Goal: Task Accomplishment & Management: Manage account settings

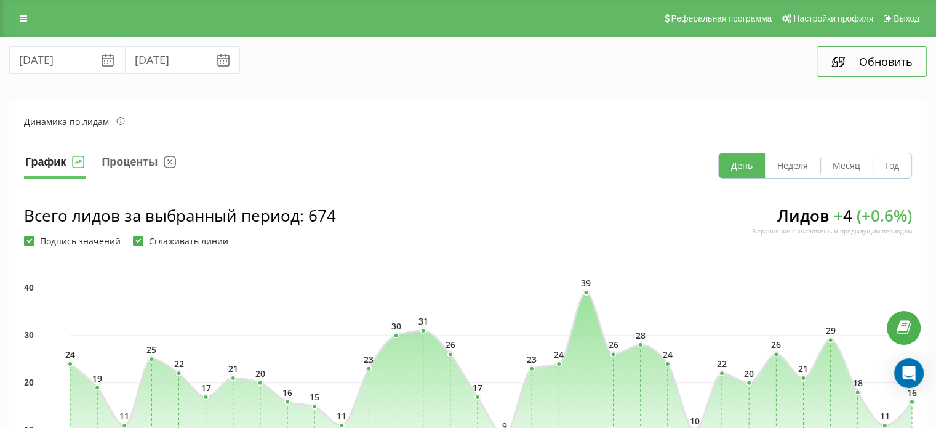
click at [852, 63] on button "Обновить" at bounding box center [872, 61] width 110 height 31
click at [28, 26] on link at bounding box center [23, 18] width 22 height 17
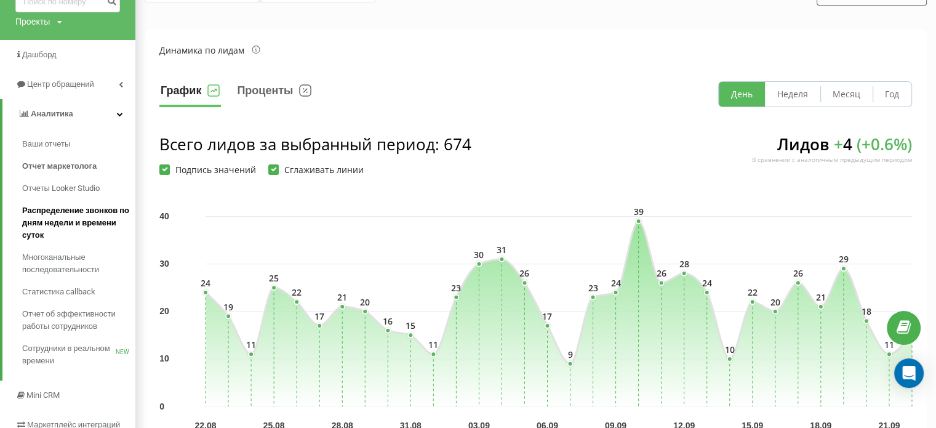
scroll to position [75, 0]
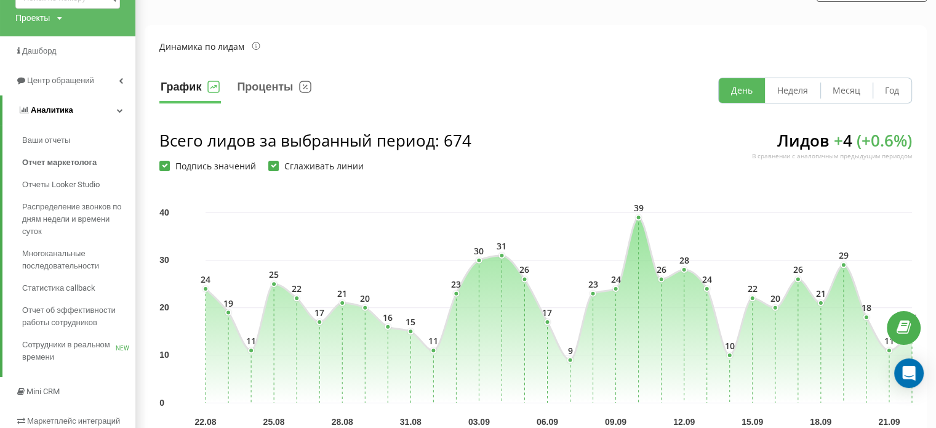
click at [118, 109] on icon at bounding box center [120, 110] width 6 height 6
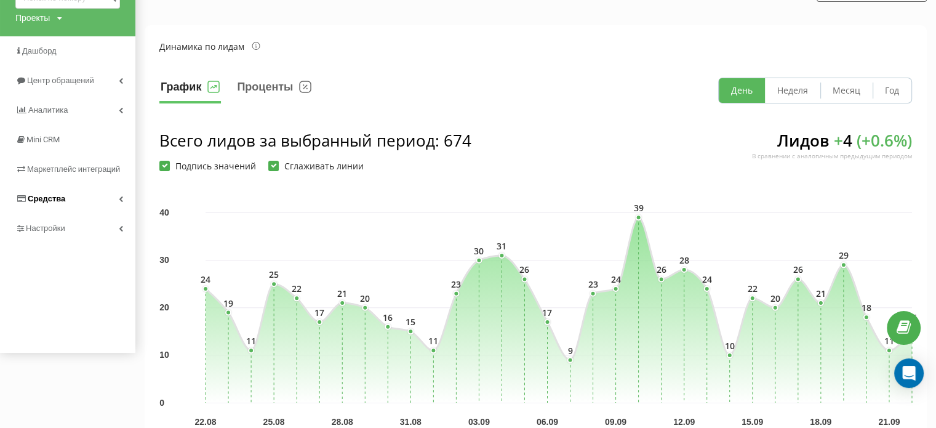
click at [110, 191] on link "Средства" at bounding box center [67, 199] width 135 height 30
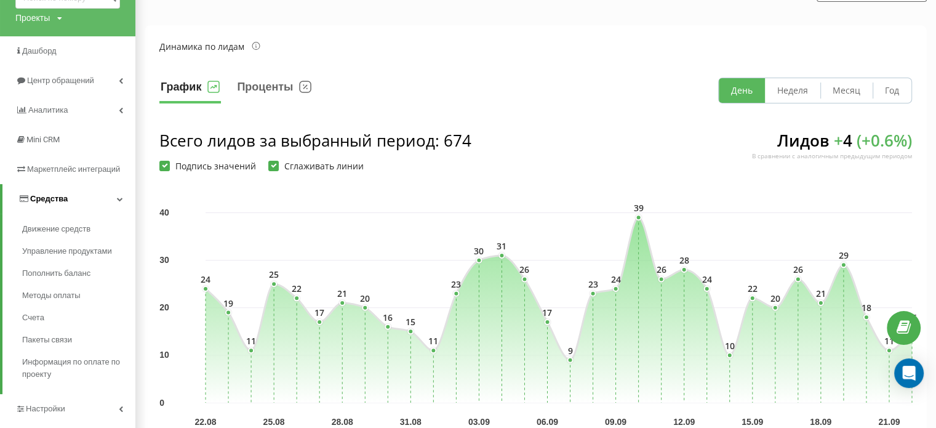
click at [110, 191] on link "Средства" at bounding box center [68, 199] width 133 height 30
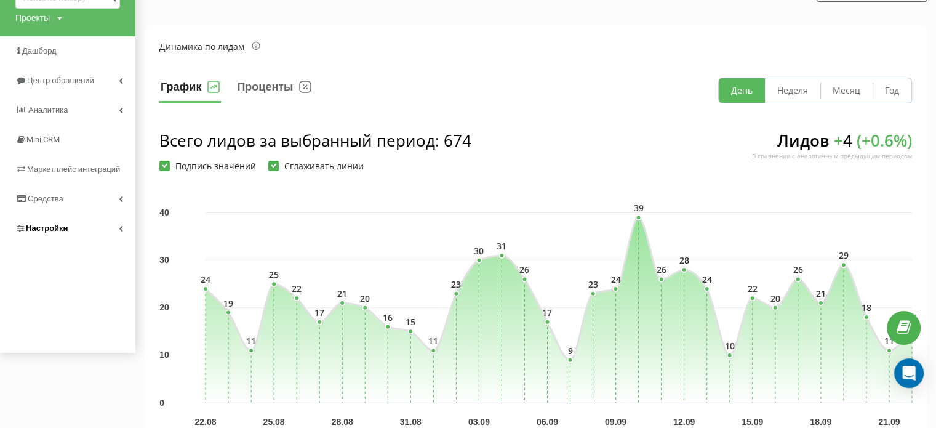
click at [97, 226] on link "Настройки" at bounding box center [67, 229] width 135 height 30
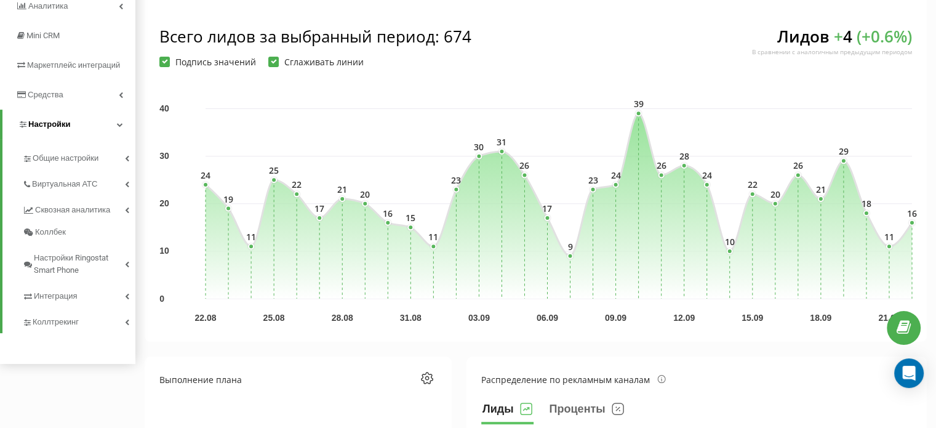
scroll to position [180, 0]
click at [74, 183] on span "Виртуальная АТС" at bounding box center [67, 183] width 70 height 12
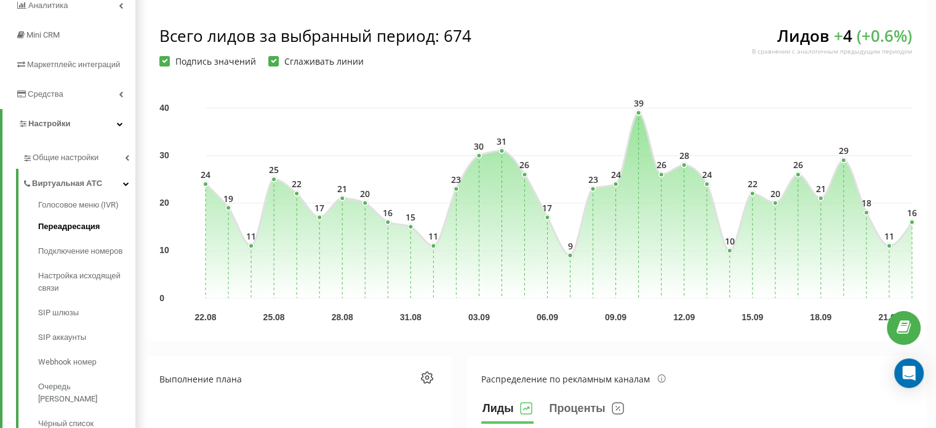
click at [69, 230] on span "Переадресация" at bounding box center [69, 226] width 62 height 12
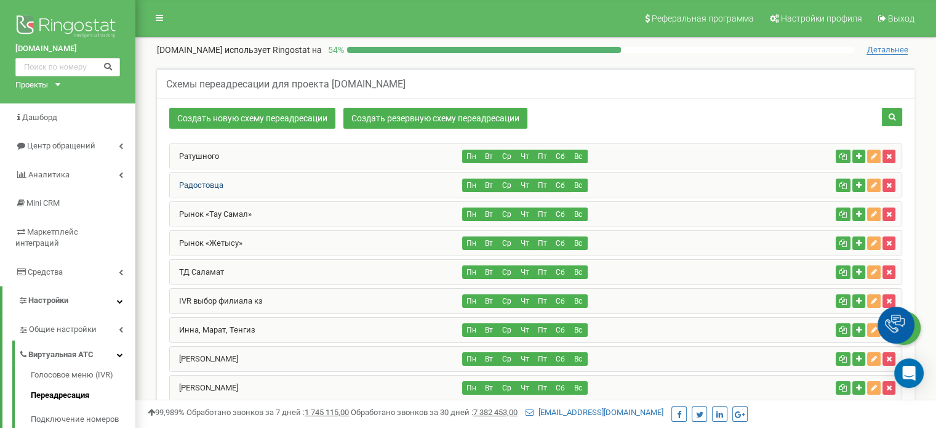
click at [215, 182] on link "Радостовца" at bounding box center [197, 184] width 54 height 9
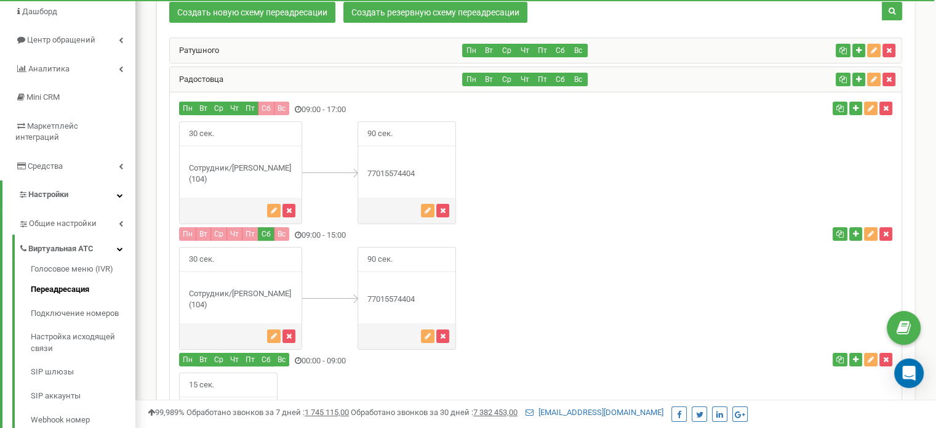
scroll to position [105, 0]
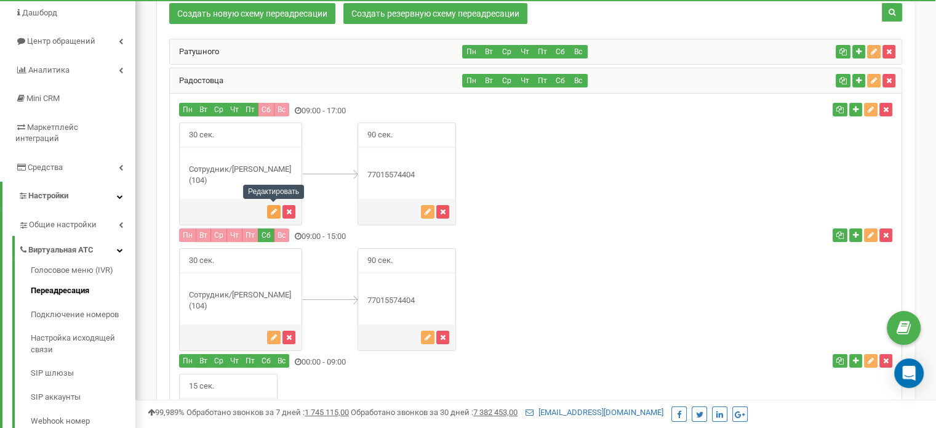
click at [273, 209] on icon "button" at bounding box center [274, 211] width 6 height 7
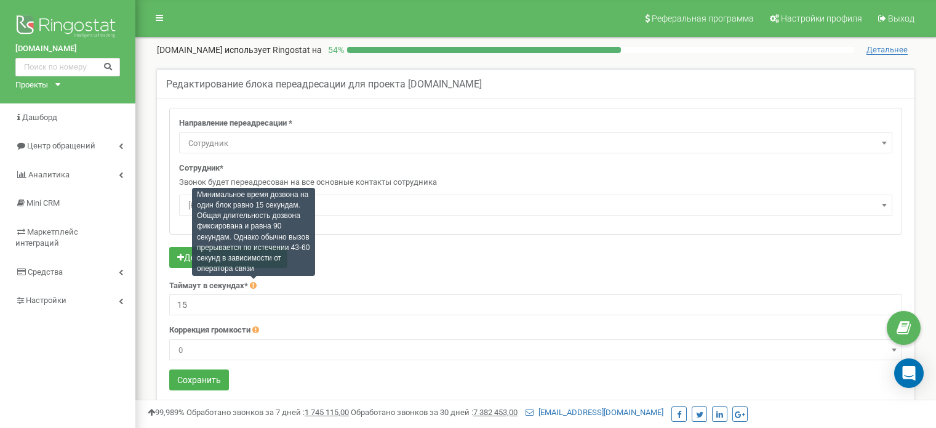
select select "Employee"
select select "320854"
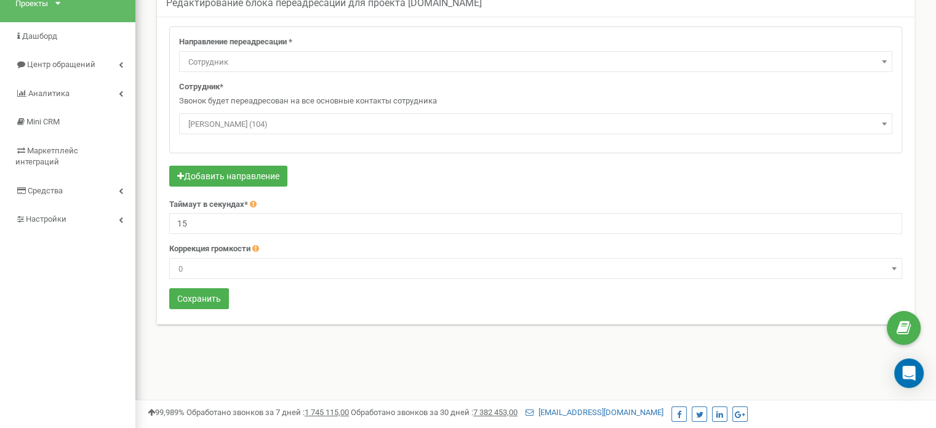
scroll to position [84, 0]
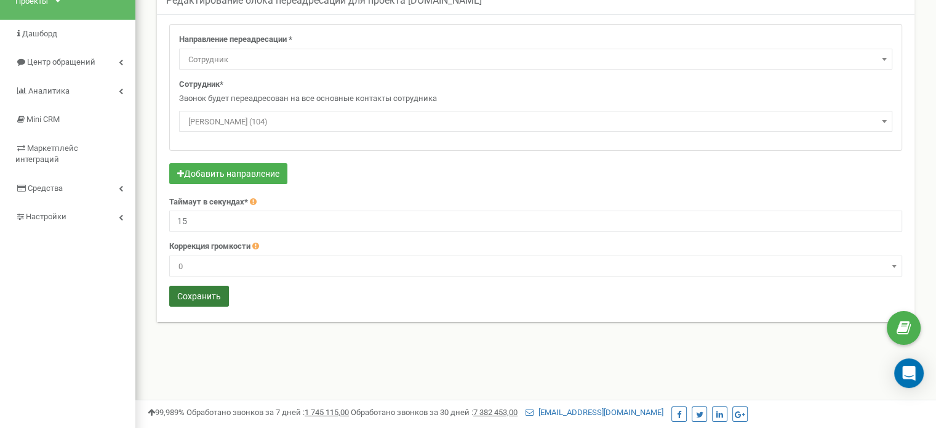
type input "15"
click at [201, 295] on button "Сохранить" at bounding box center [199, 296] width 60 height 21
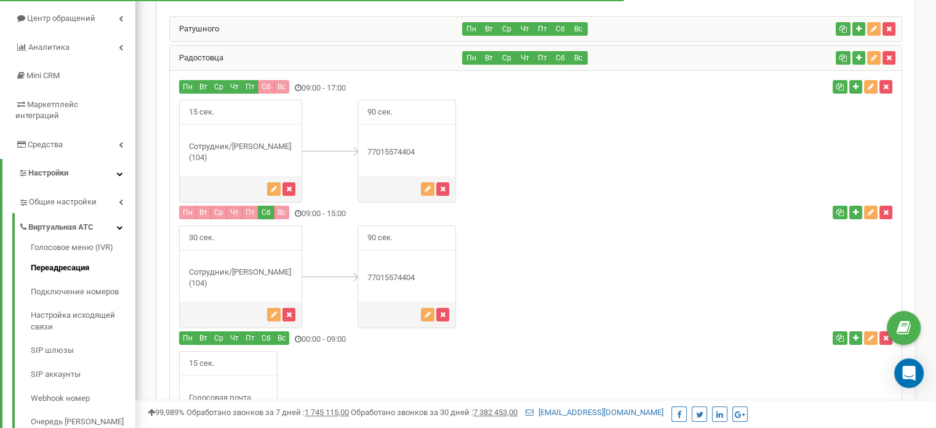
scroll to position [127, 0]
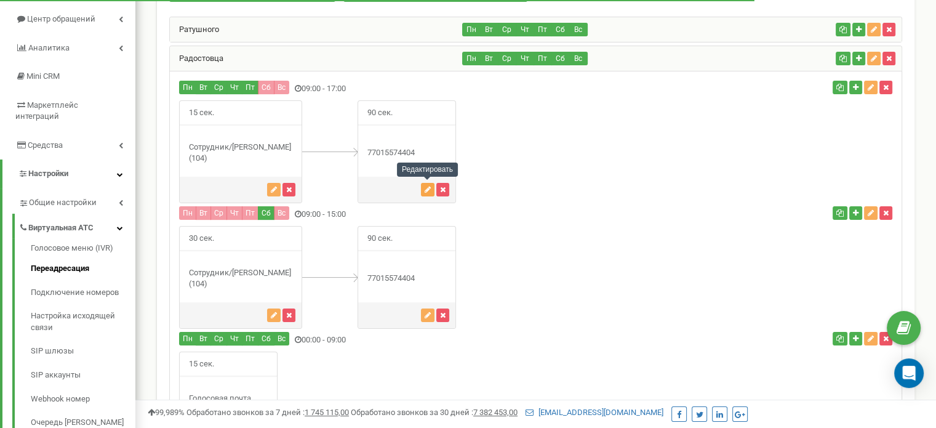
click at [425, 189] on icon "button" at bounding box center [428, 189] width 6 height 7
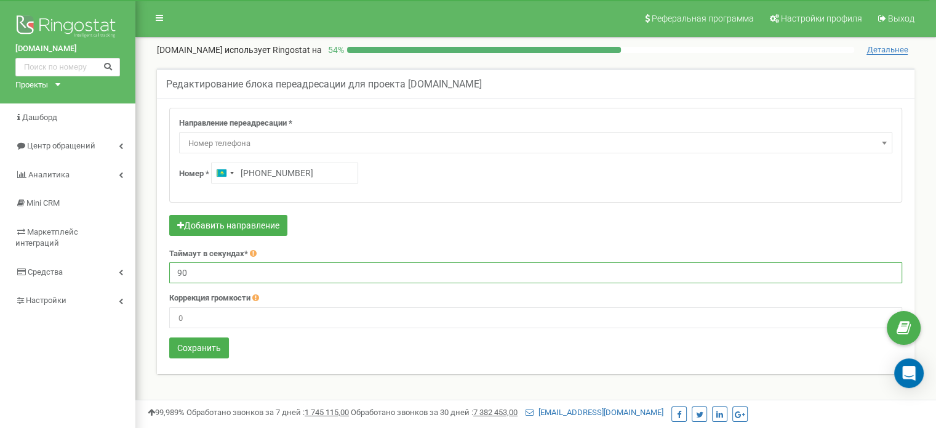
drag, startPoint x: 199, startPoint y: 270, endPoint x: 174, endPoint y: 273, distance: 26.1
click at [174, 273] on input "90" at bounding box center [535, 272] width 733 height 21
type input "15"
click at [207, 346] on button "Сохранить" at bounding box center [199, 347] width 60 height 21
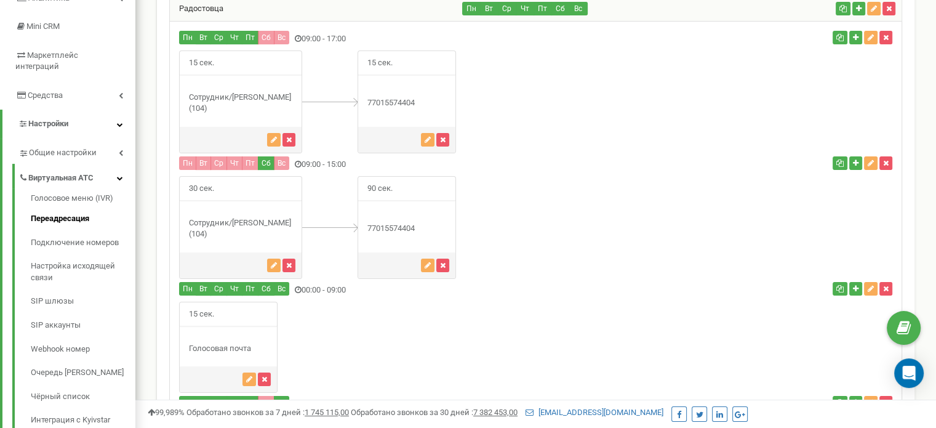
scroll to position [163, 0]
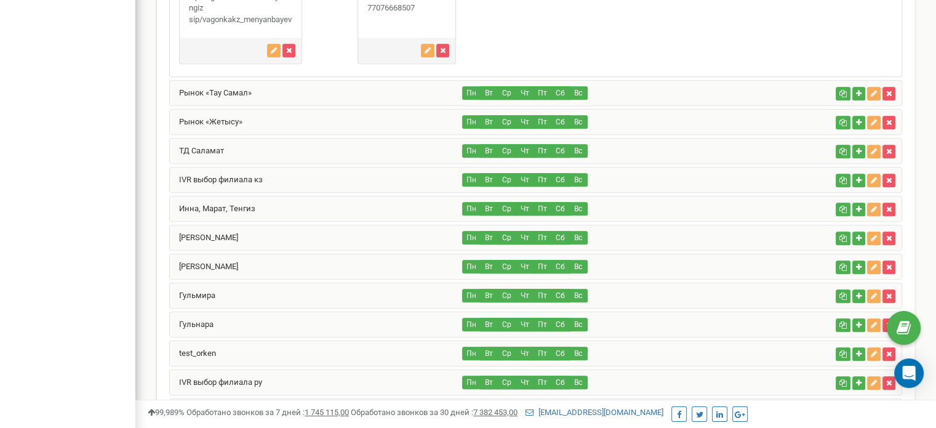
scroll to position [896, 0]
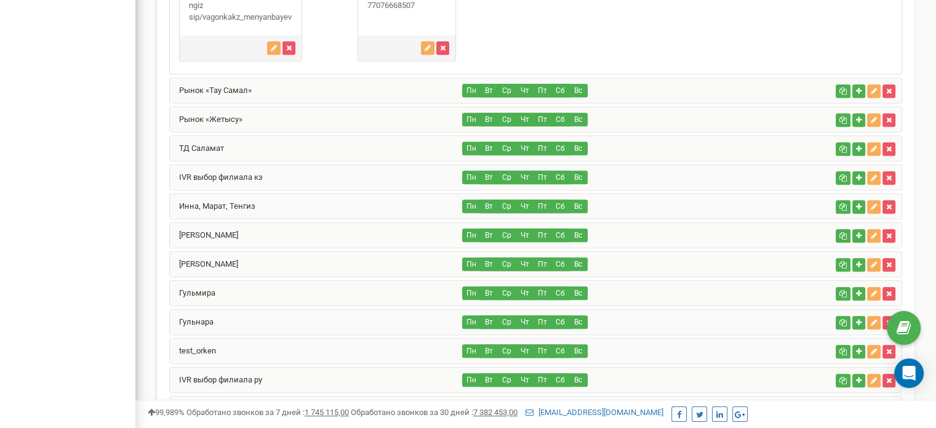
click at [314, 103] on div "Рынок «Тау Самал»" at bounding box center [316, 90] width 293 height 25
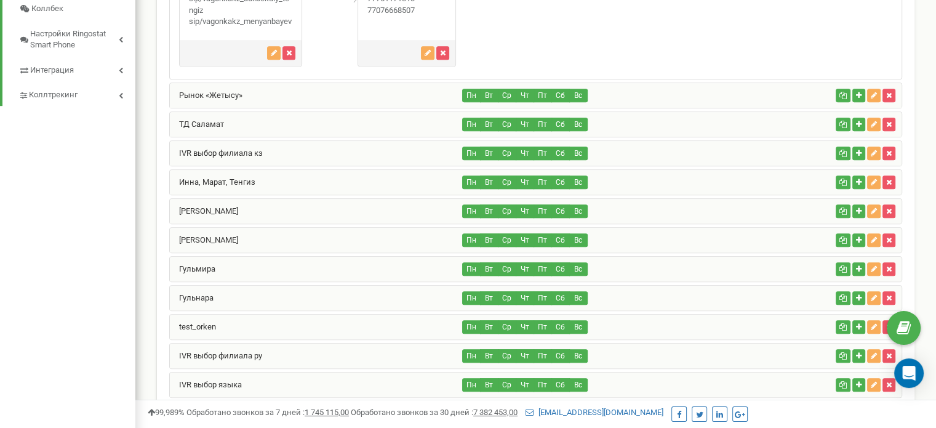
scroll to position [684, 0]
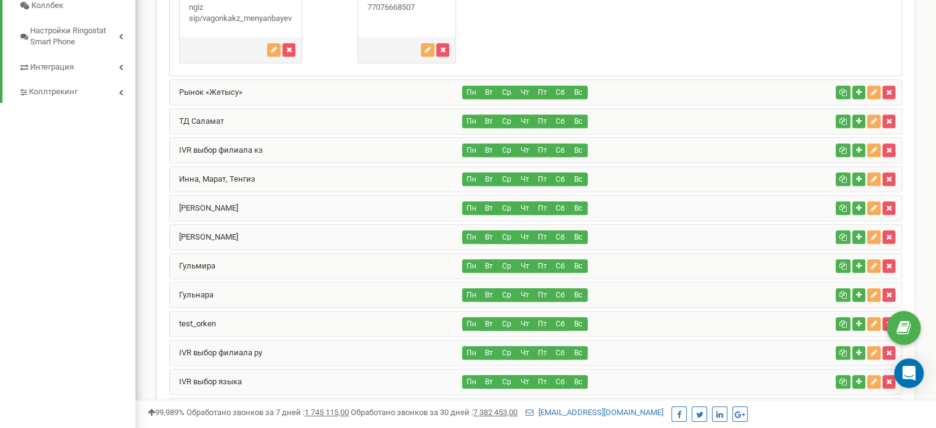
click at [262, 104] on div "Рынок «Жетысу»" at bounding box center [316, 92] width 293 height 25
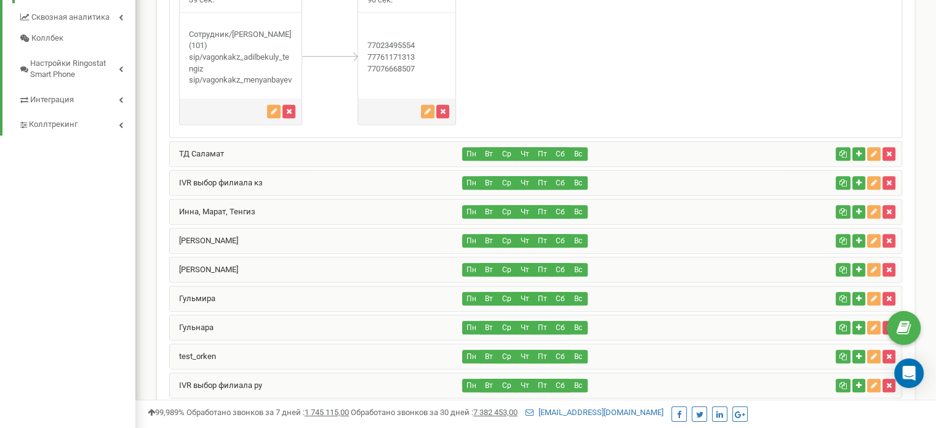
scroll to position [652, 0]
click at [343, 157] on div "ТД Саламат" at bounding box center [316, 153] width 293 height 25
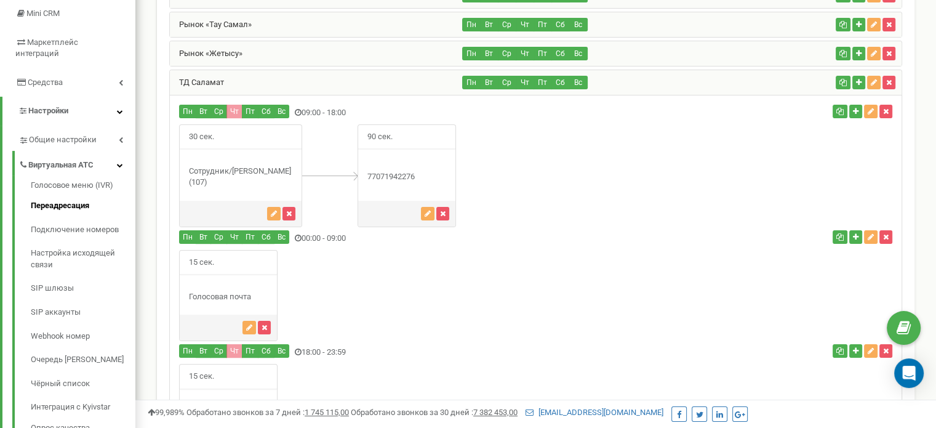
scroll to position [231, 0]
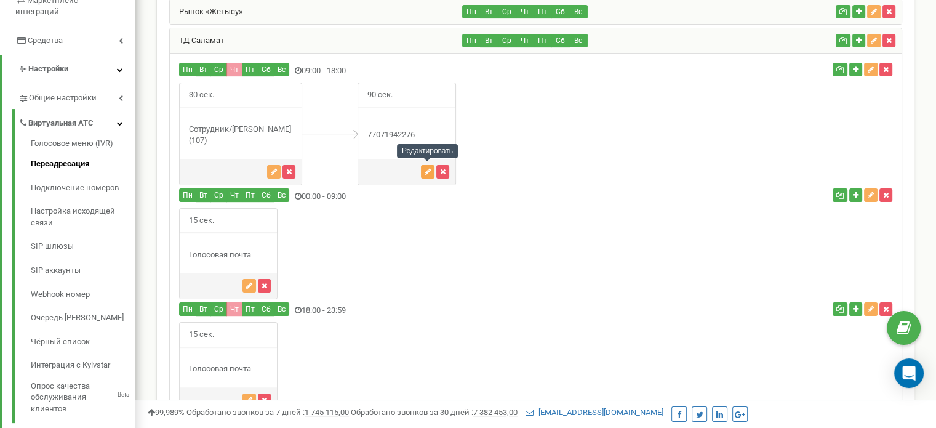
click at [425, 170] on icon "button" at bounding box center [428, 171] width 6 height 7
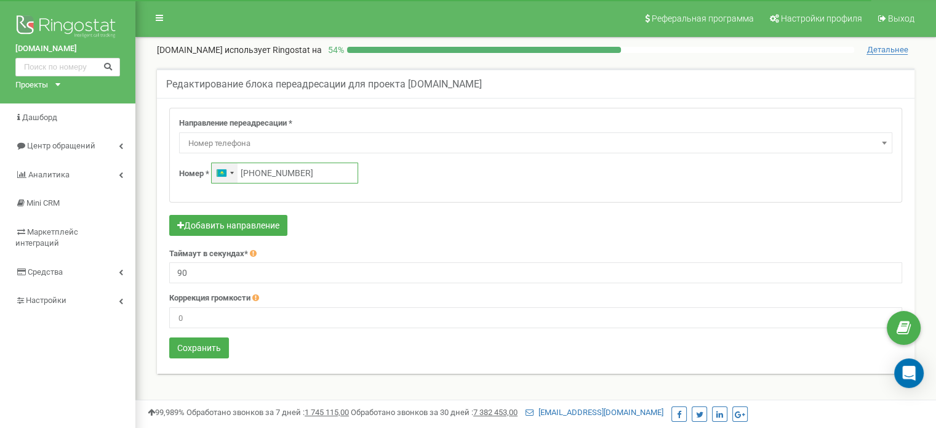
drag, startPoint x: 305, startPoint y: 172, endPoint x: 236, endPoint y: 177, distance: 69.7
click at [236, 177] on div "Kazakhstan +7 +77071942276" at bounding box center [284, 172] width 147 height 21
paste input "700 456 1517"
click at [254, 172] on input "+7 700 456 1517" at bounding box center [284, 172] width 147 height 21
click at [269, 172] on input "+7700 456 1517" at bounding box center [284, 172] width 147 height 21
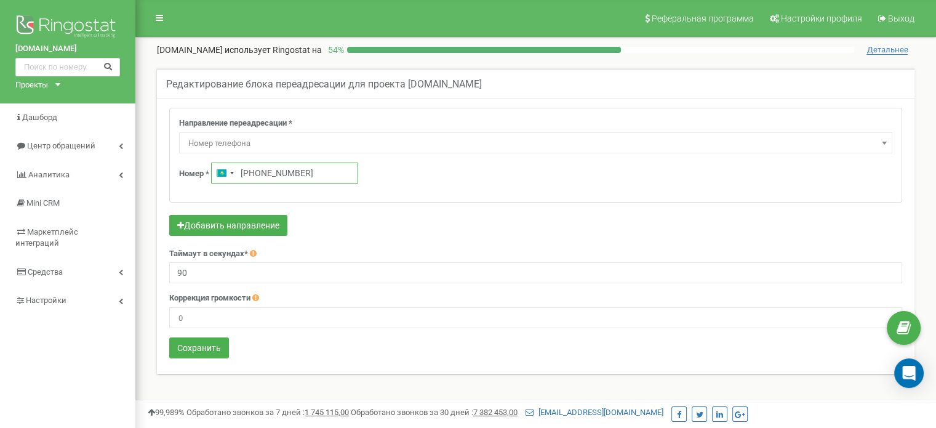
click at [283, 170] on input "+7700456 1517" at bounding box center [284, 172] width 147 height 21
type input "+7 700 456 1517"
click at [212, 346] on button "Сохранить" at bounding box center [199, 347] width 60 height 21
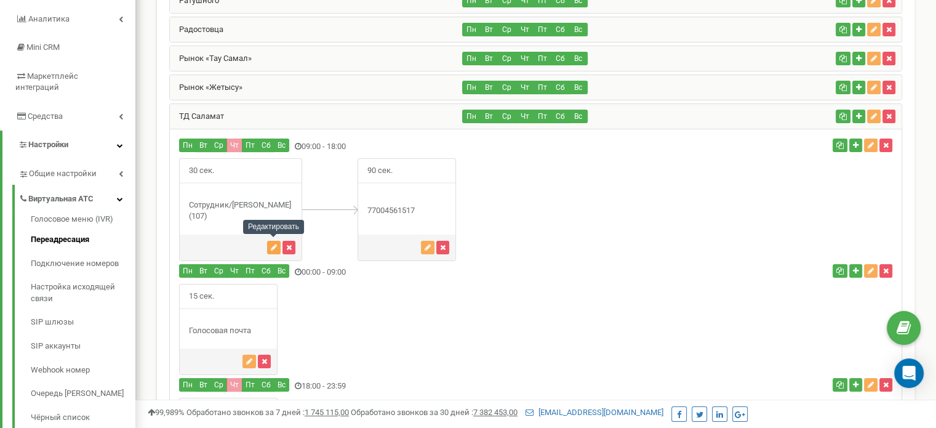
click at [273, 244] on icon "button" at bounding box center [274, 247] width 6 height 7
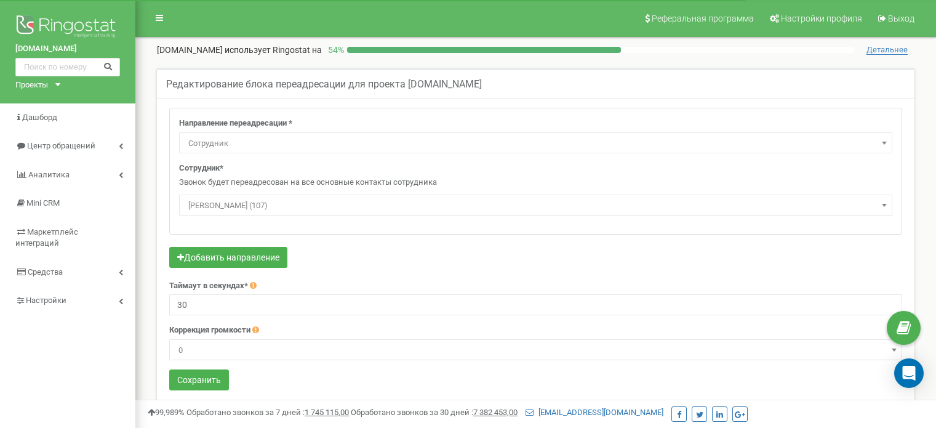
select select "Employee"
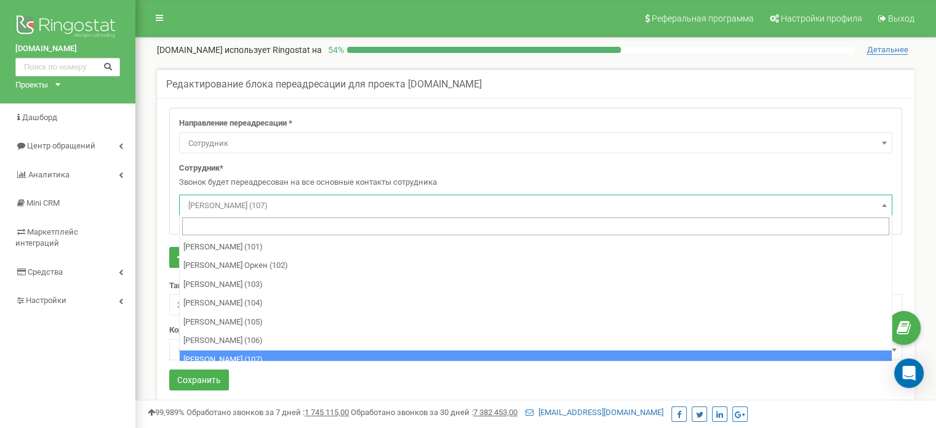
click at [300, 201] on span "Кумарбекова Гульнара (107)" at bounding box center [535, 205] width 705 height 17
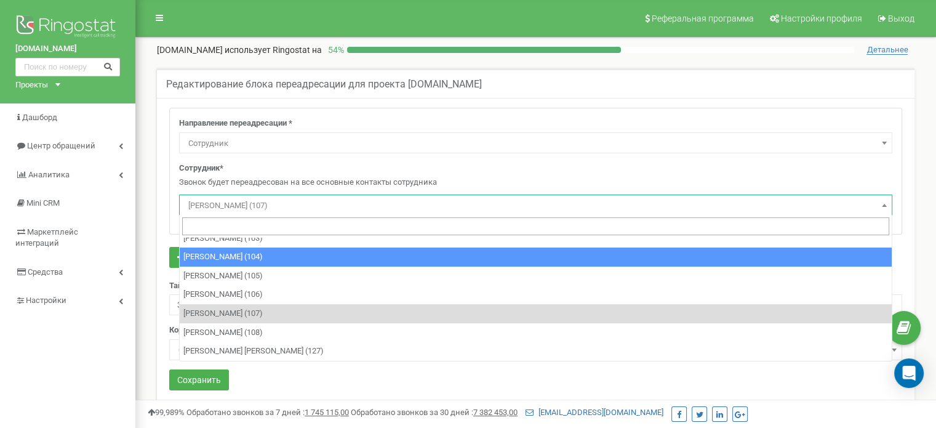
scroll to position [46, 0]
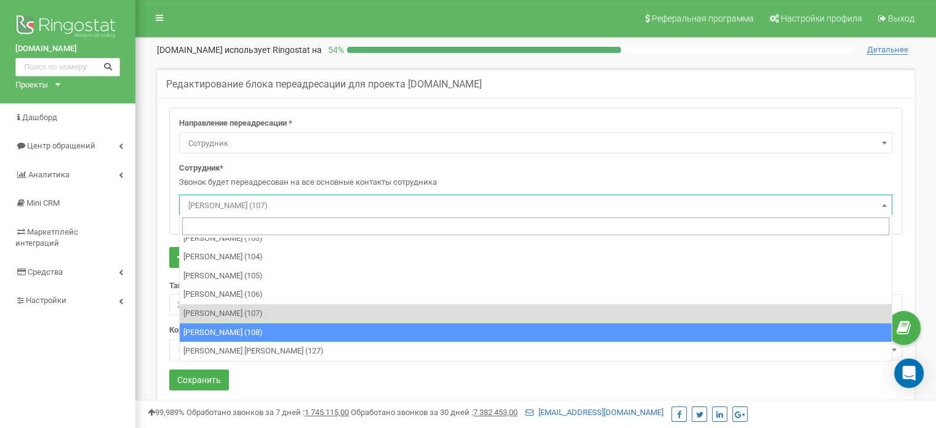
select select "490812"
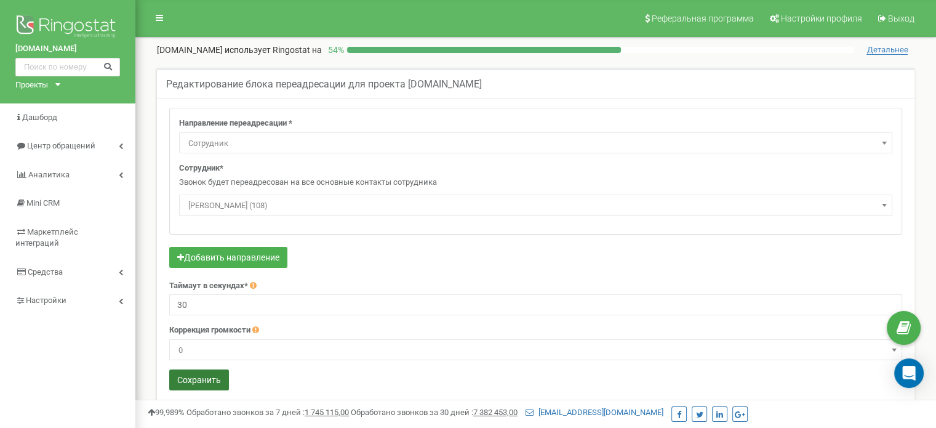
click at [206, 383] on button "Сохранить" at bounding box center [199, 379] width 60 height 21
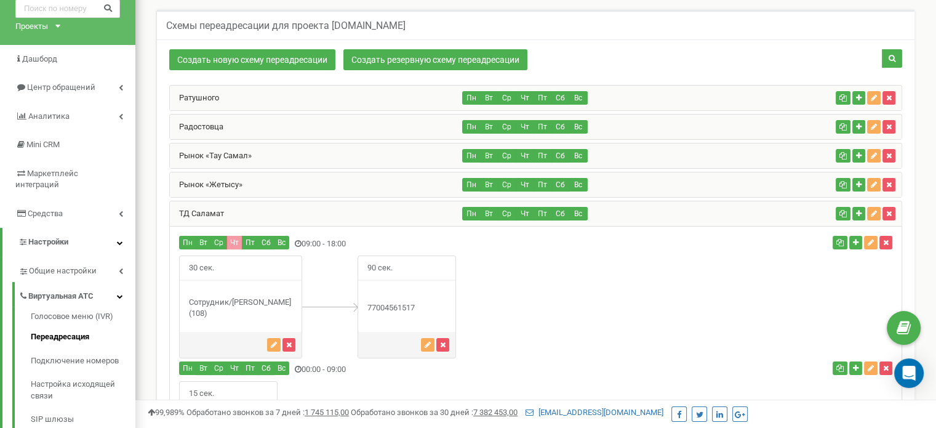
scroll to position [34, 0]
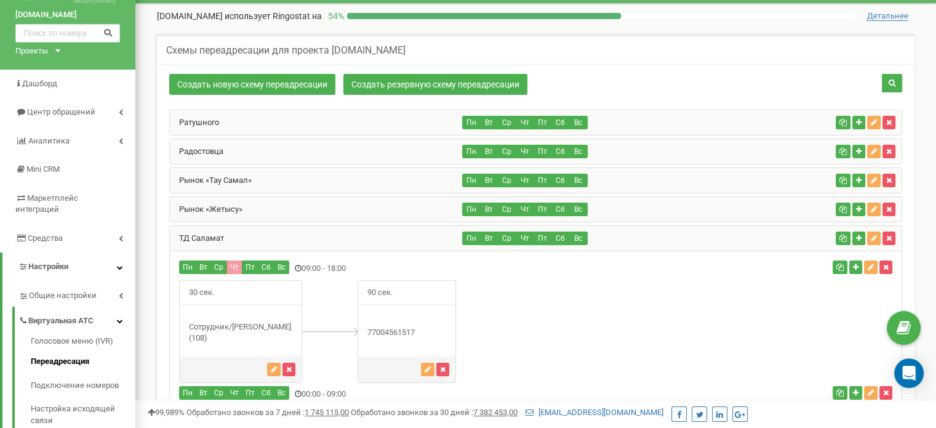
click at [228, 153] on div "Радостовца" at bounding box center [316, 151] width 293 height 25
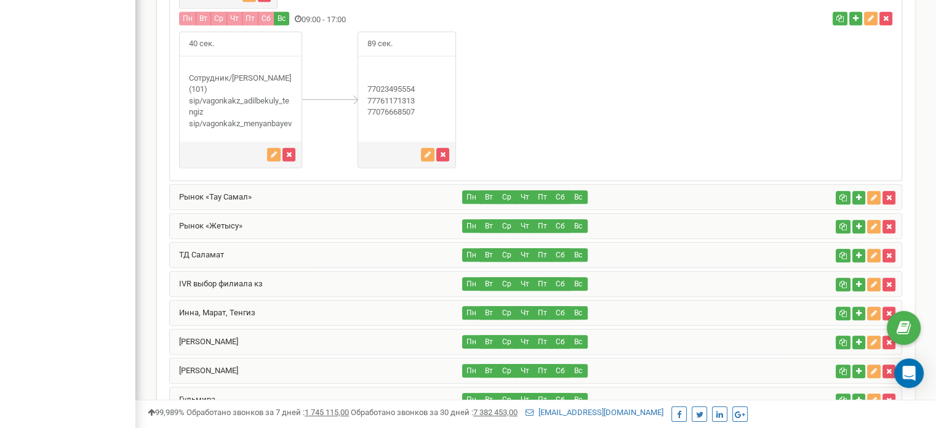
scroll to position [792, 0]
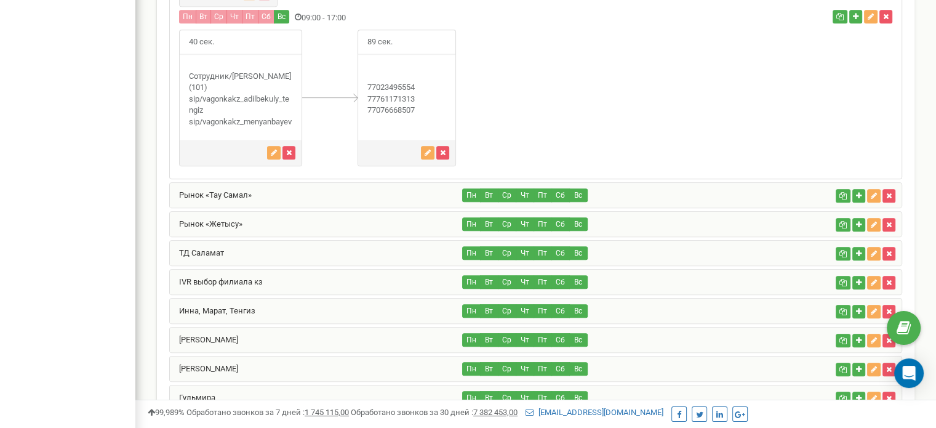
click at [285, 257] on div "ТД Саламат" at bounding box center [316, 253] width 293 height 25
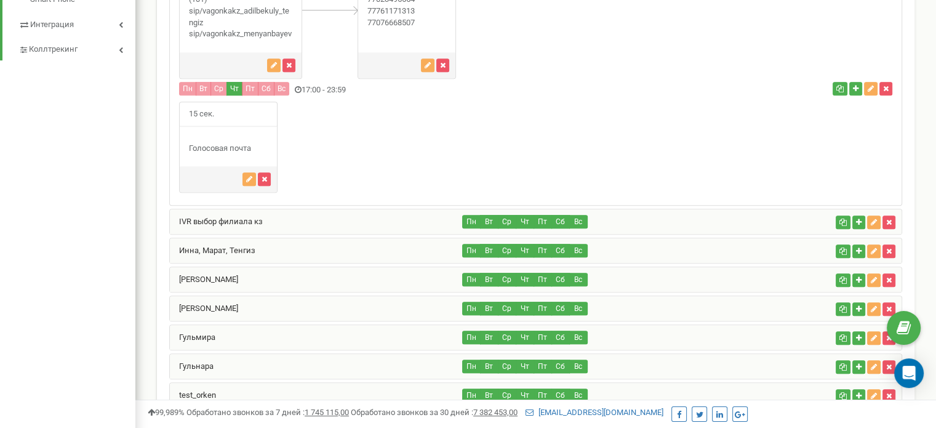
scroll to position [731, 0]
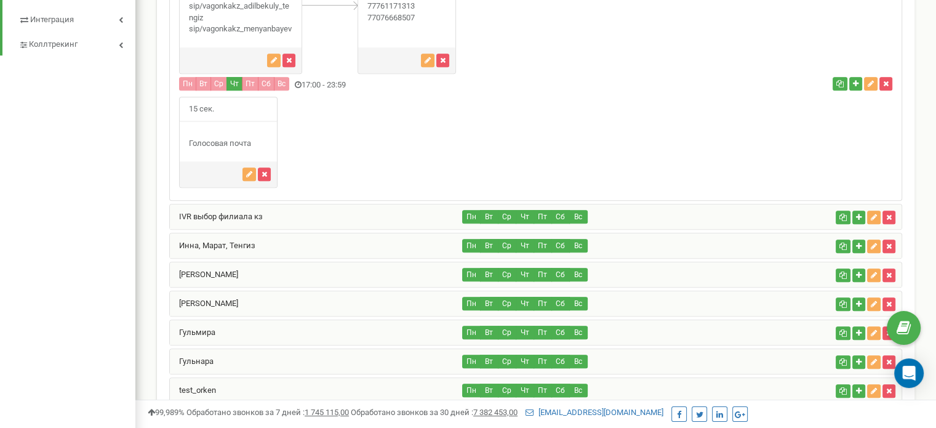
click at [347, 229] on div "IVR выбор филиала кз" at bounding box center [316, 216] width 293 height 25
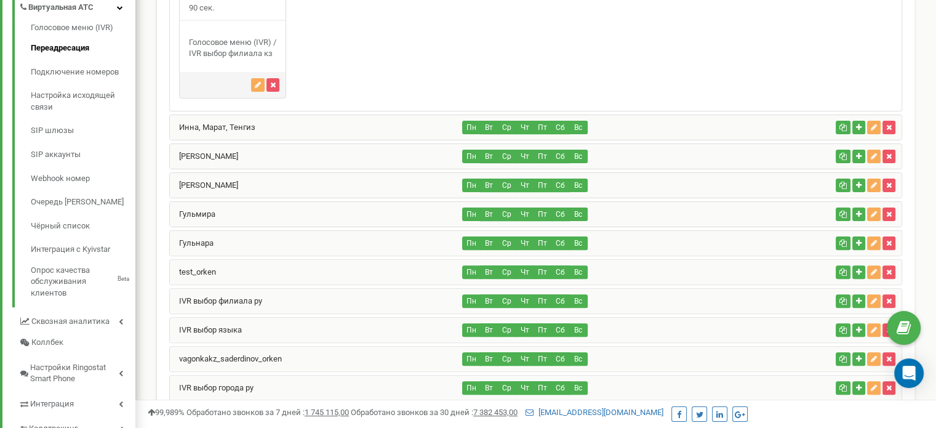
scroll to position [384, 0]
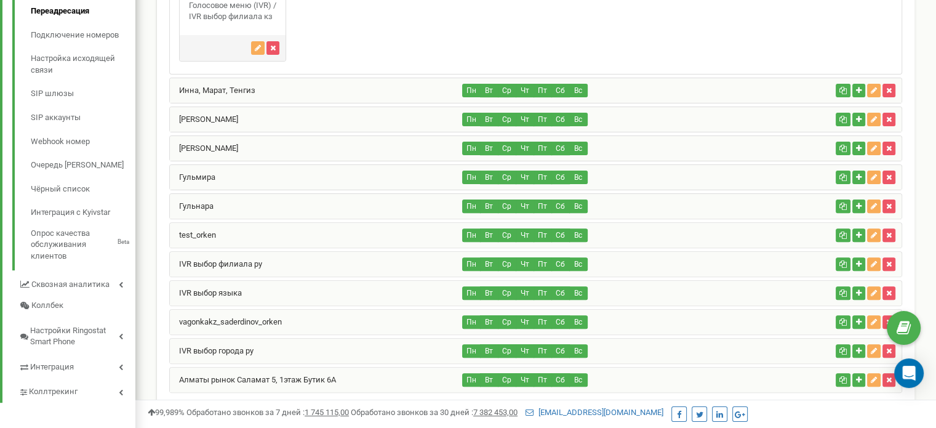
click at [382, 96] on div "Инна, Марат, Тенгиз" at bounding box center [316, 90] width 293 height 25
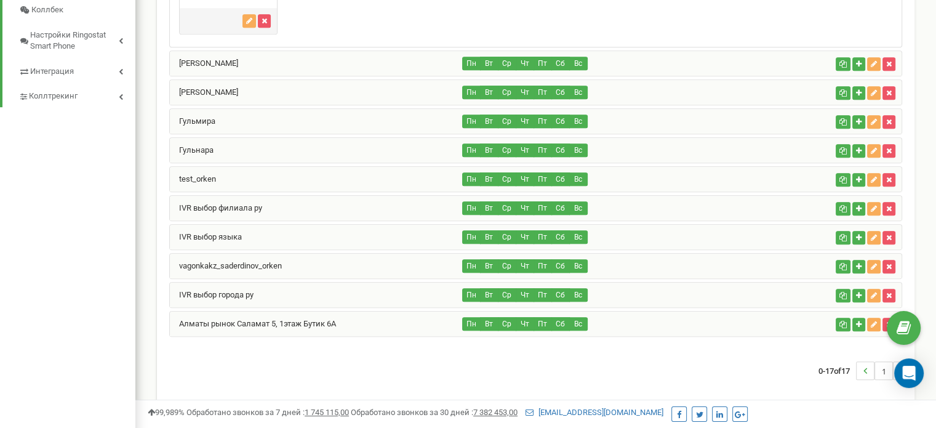
scroll to position [675, 0]
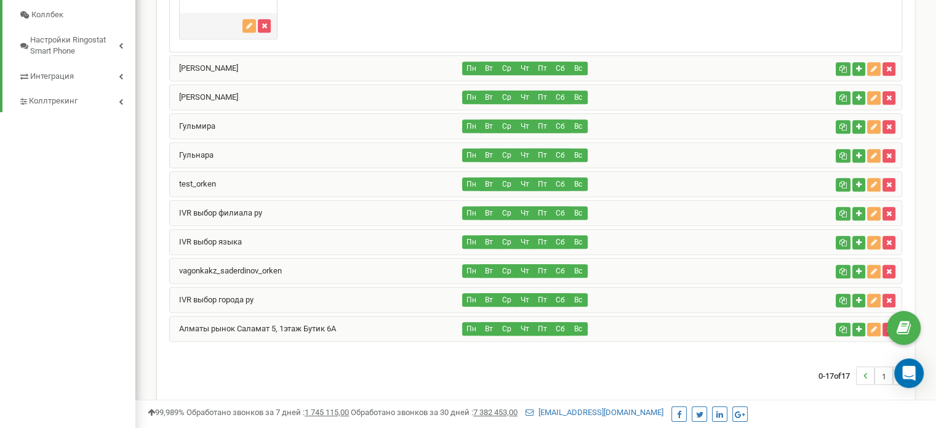
click at [396, 128] on div "Гульмира" at bounding box center [316, 126] width 293 height 25
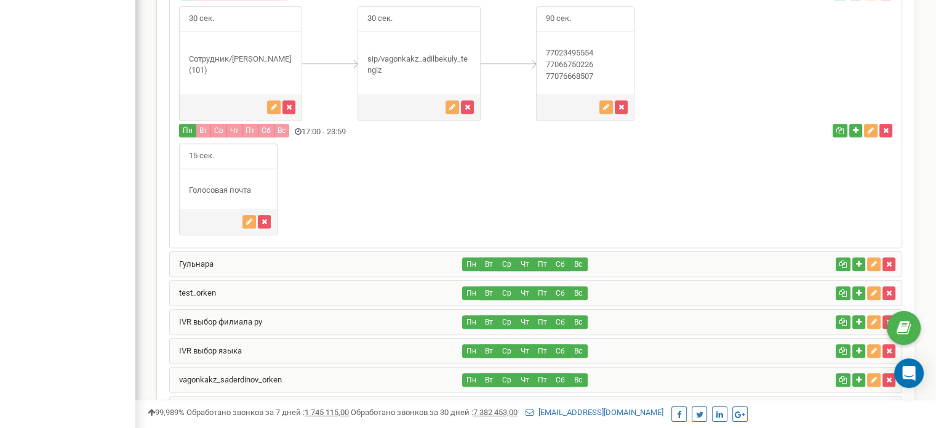
scroll to position [923, 0]
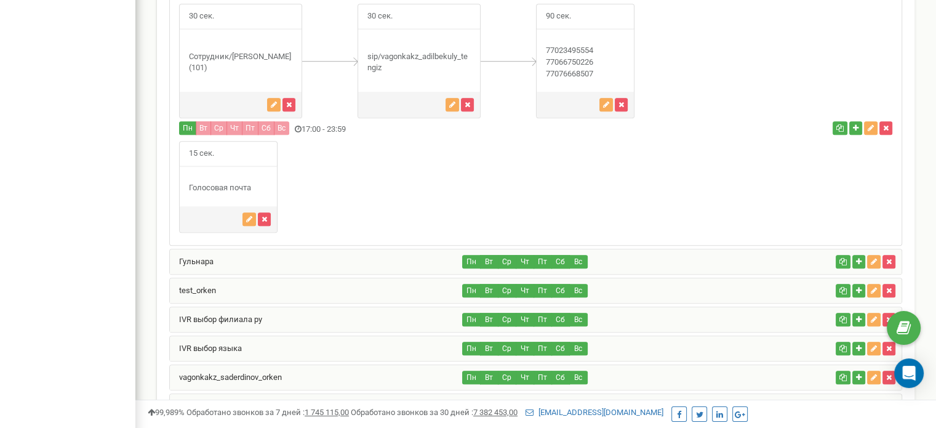
click at [407, 251] on div "Гульнара" at bounding box center [316, 261] width 293 height 25
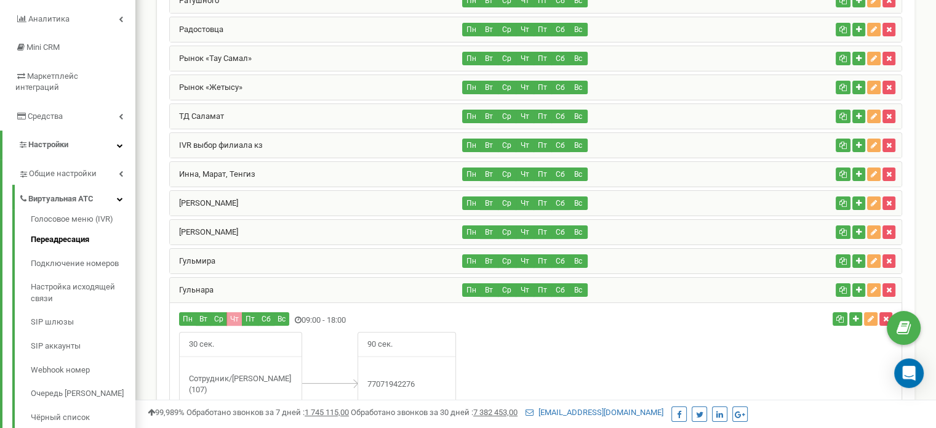
scroll to position [154, 0]
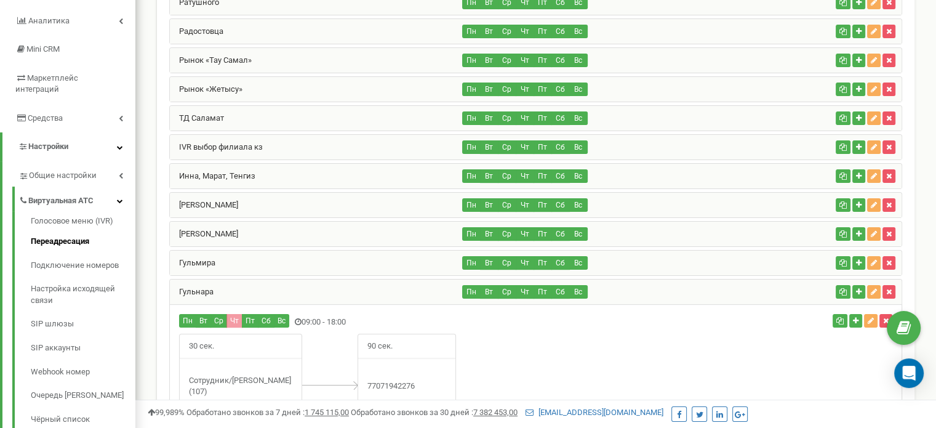
click at [326, 204] on div "[PERSON_NAME]" at bounding box center [316, 205] width 293 height 25
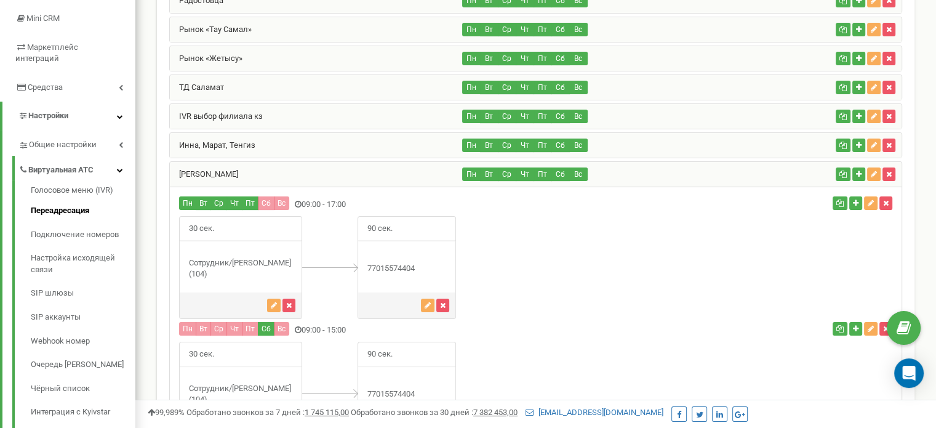
scroll to position [180, 0]
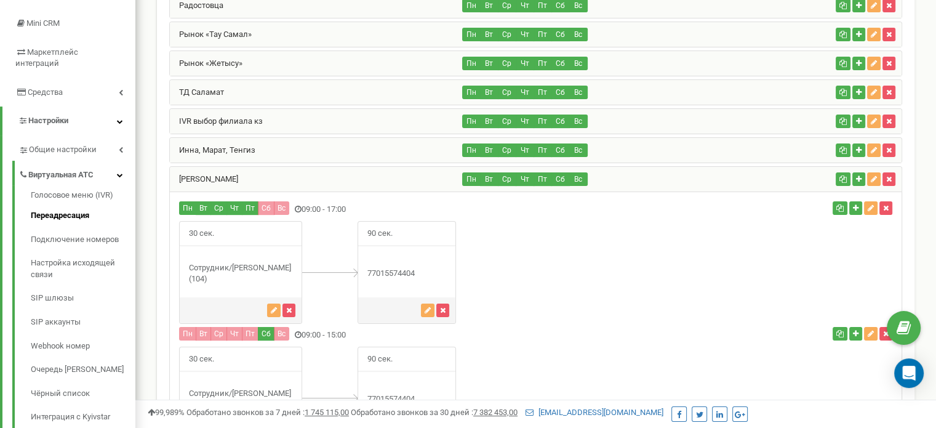
click at [365, 174] on div "[PERSON_NAME]" at bounding box center [316, 179] width 293 height 25
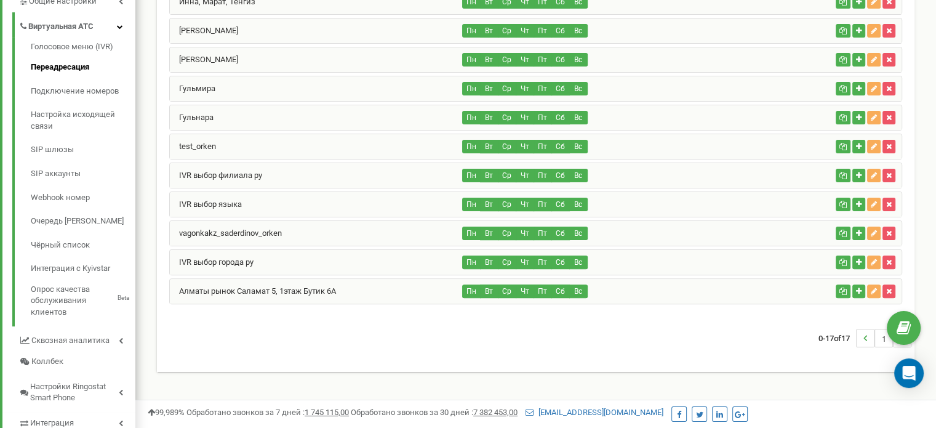
scroll to position [330, 0]
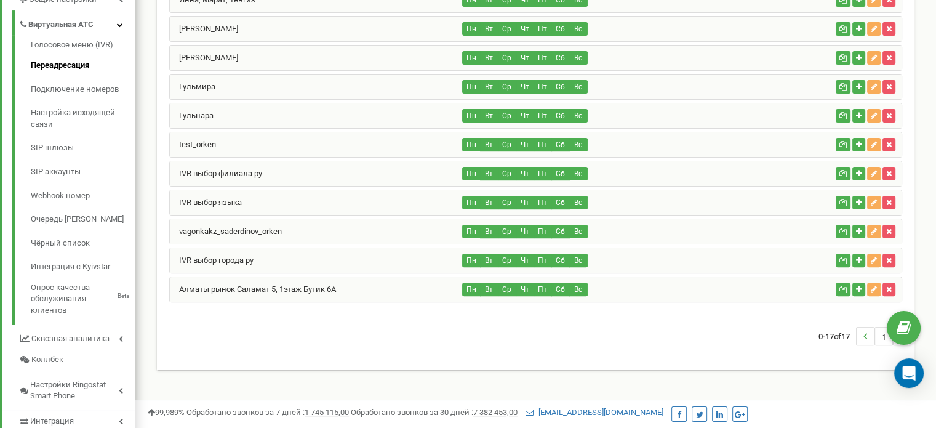
click at [345, 285] on div "Алматы рынок Саламат 5, 1этаж Бутик 6А" at bounding box center [316, 289] width 293 height 25
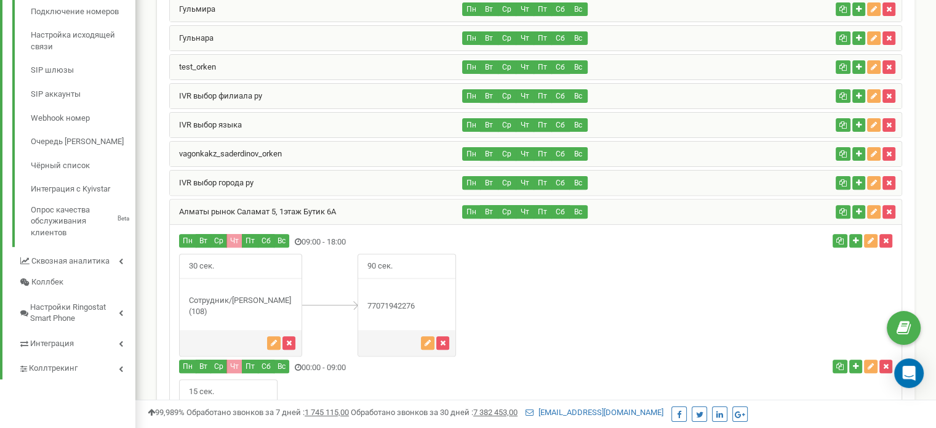
scroll to position [478, 0]
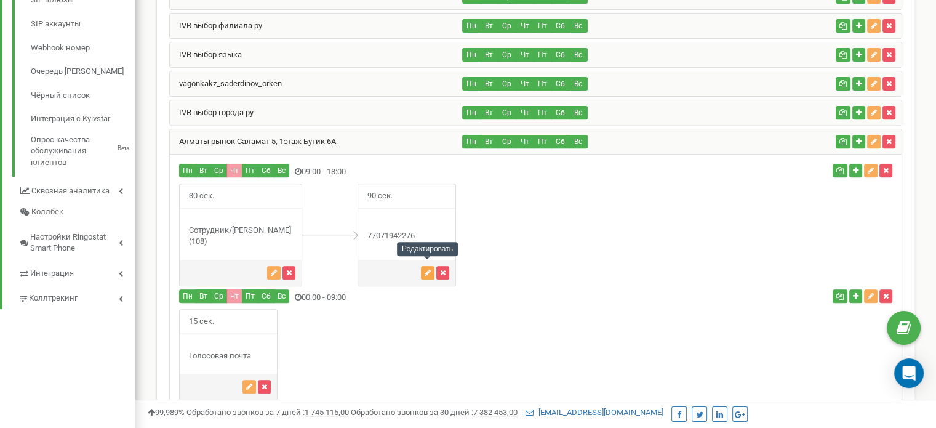
click at [428, 269] on icon "button" at bounding box center [428, 272] width 6 height 7
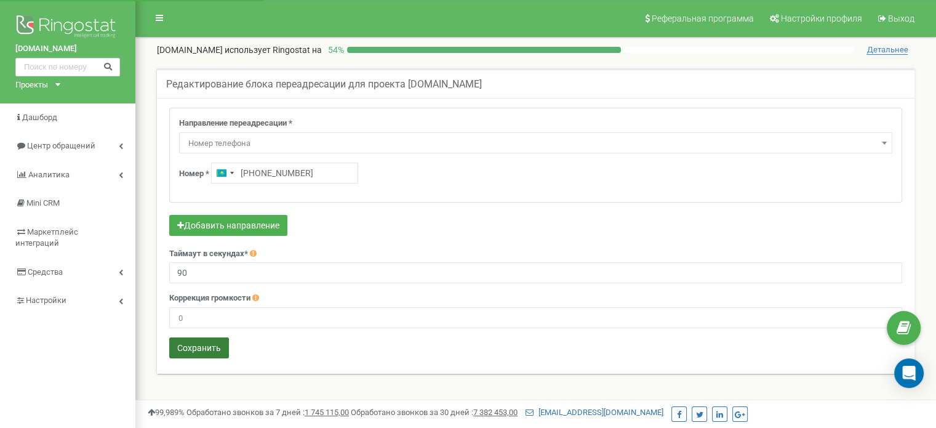
type input "[PHONE_NUMBER]"
click at [209, 347] on button "Сохранить" at bounding box center [199, 347] width 60 height 21
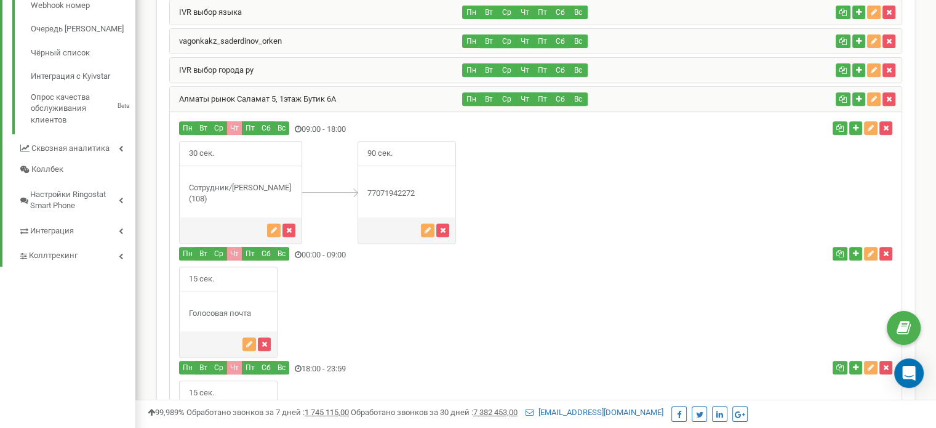
scroll to position [521, 0]
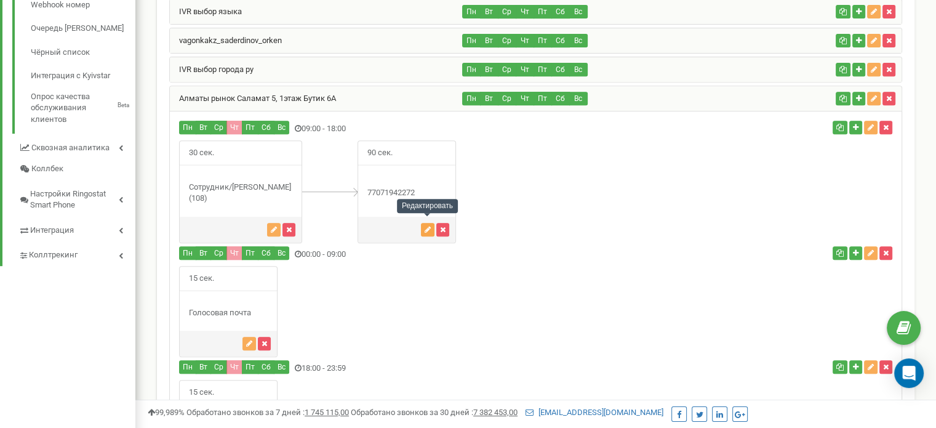
click at [426, 226] on icon "button" at bounding box center [428, 229] width 6 height 7
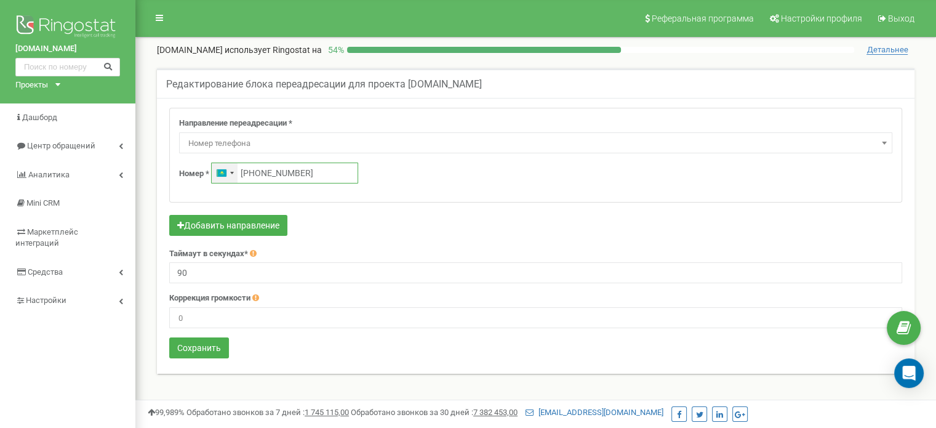
drag, startPoint x: 313, startPoint y: 174, endPoint x: 231, endPoint y: 164, distance: 82.5
click at [231, 164] on div "Kazakhstan +7 +77071942272" at bounding box center [284, 172] width 147 height 21
paste input "700 456 1517"
click at [254, 174] on input "+7 700 456 1517" at bounding box center [284, 172] width 147 height 21
click at [268, 172] on input "+7700 456 1517" at bounding box center [284, 172] width 147 height 21
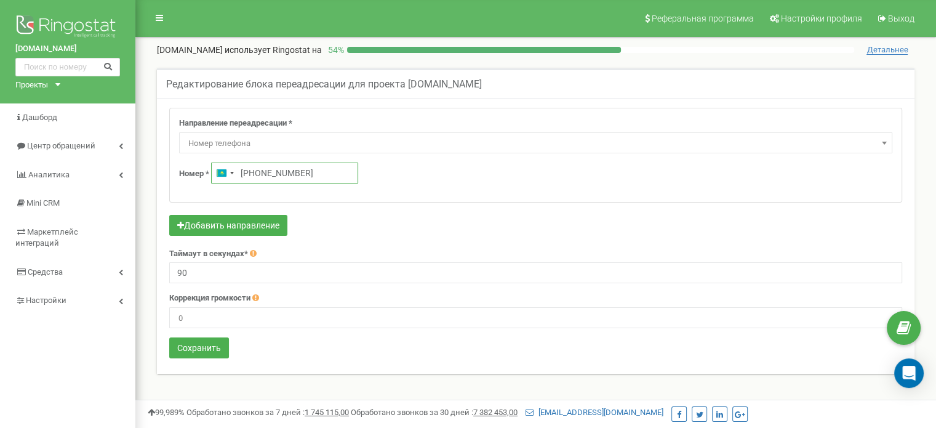
click at [286, 172] on input "+7700456 1517" at bounding box center [284, 172] width 147 height 21
type input "+7 700 456 1517"
click at [208, 347] on button "Сохранить" at bounding box center [199, 347] width 60 height 21
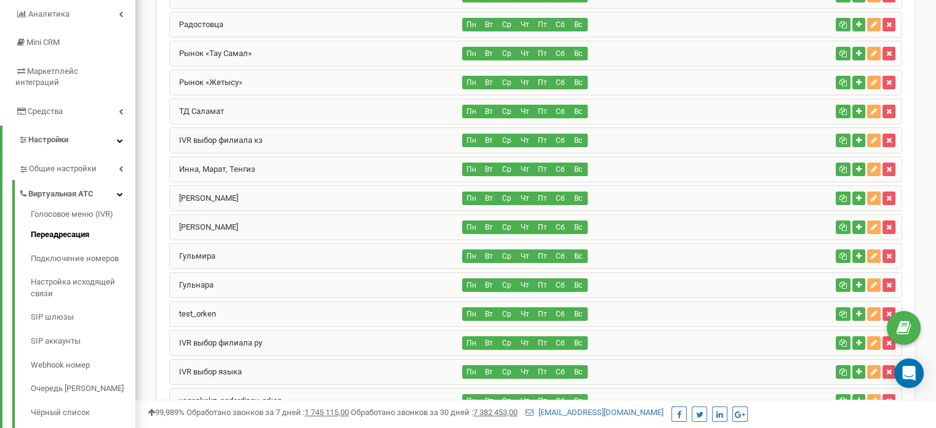
scroll to position [160, 0]
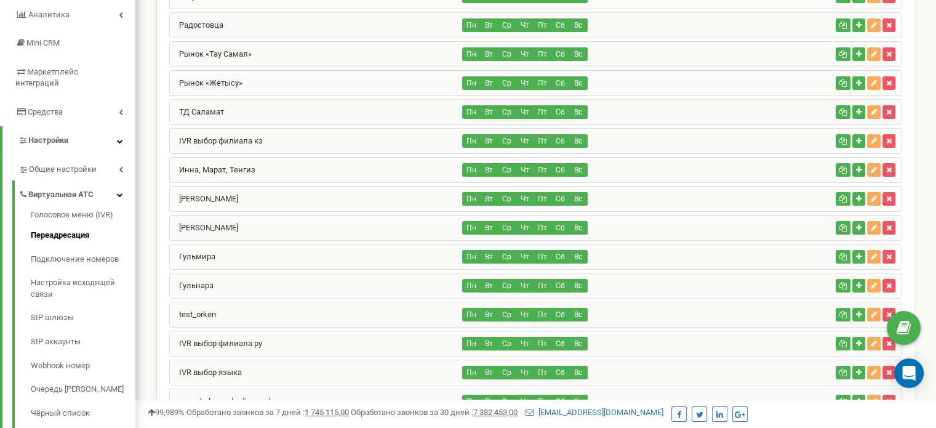
click at [285, 115] on div "ТД Саламат" at bounding box center [316, 112] width 293 height 25
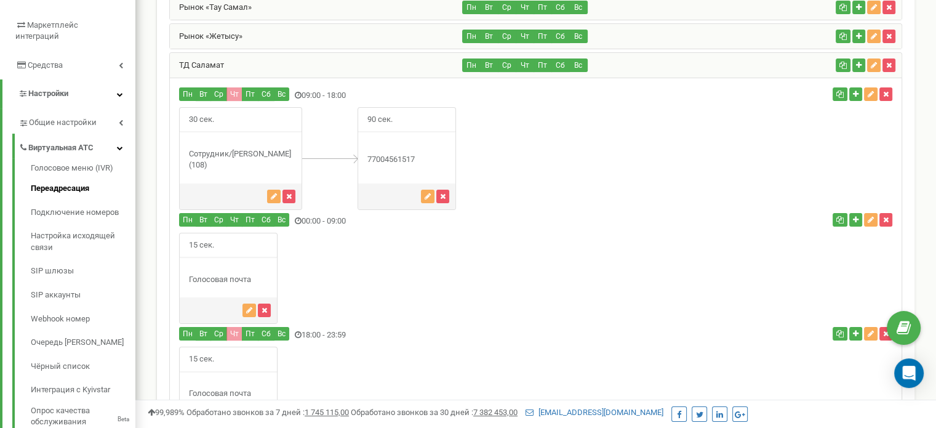
scroll to position [207, 0]
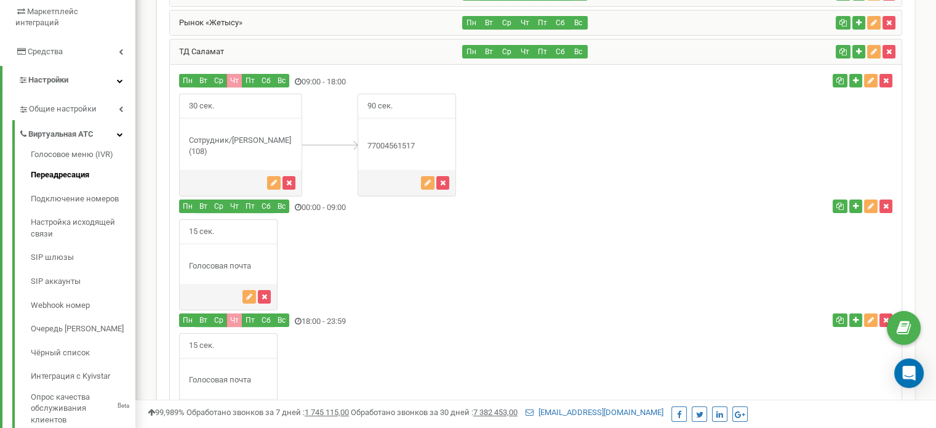
scroll to position [225, 0]
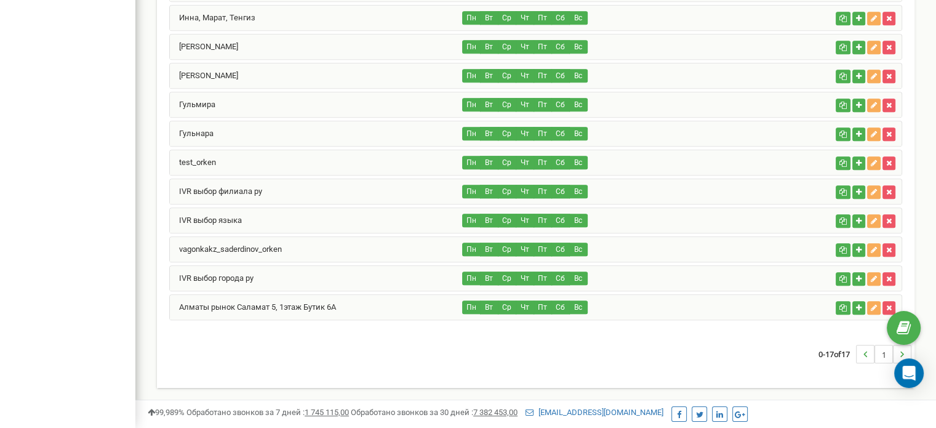
scroll to position [963, 0]
click at [224, 304] on link "Алматы рынок Саламат 5, 1этаж Бутик 6А" at bounding box center [253, 306] width 166 height 9
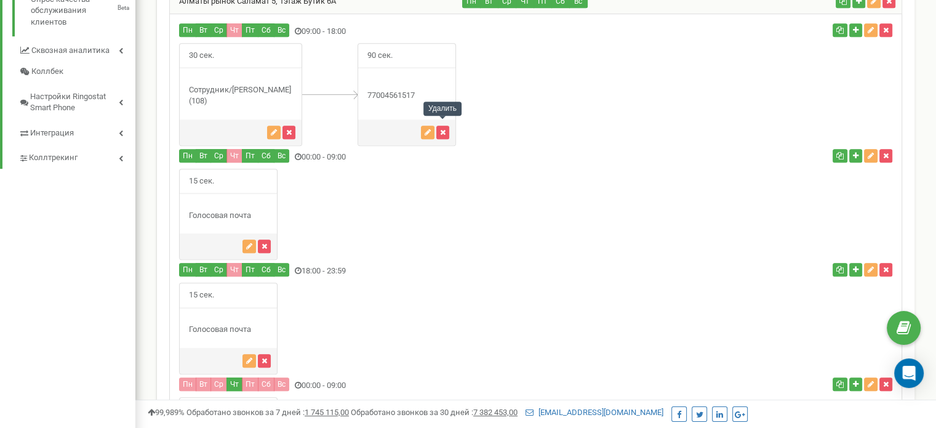
scroll to position [618, 0]
click at [151, 254] on div "Схемы переадресации для проекта [DOMAIN_NAME] Создать новую схему переадресации…" at bounding box center [536, 142] width 776 height 1385
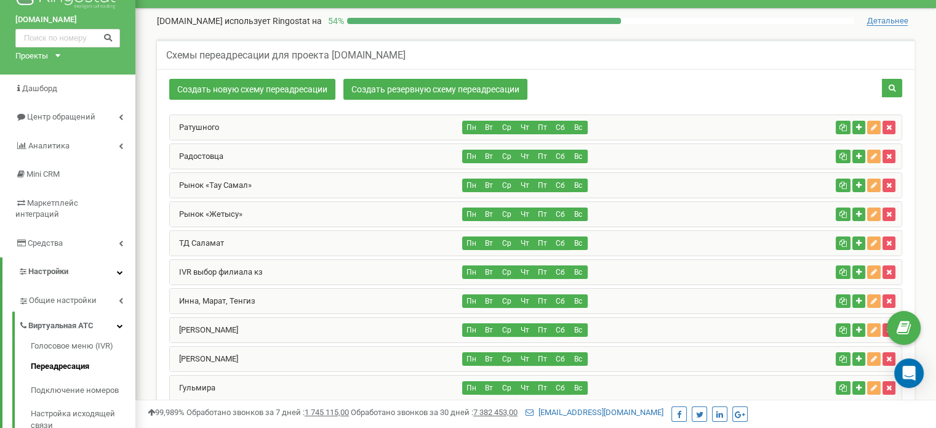
scroll to position [30, 0]
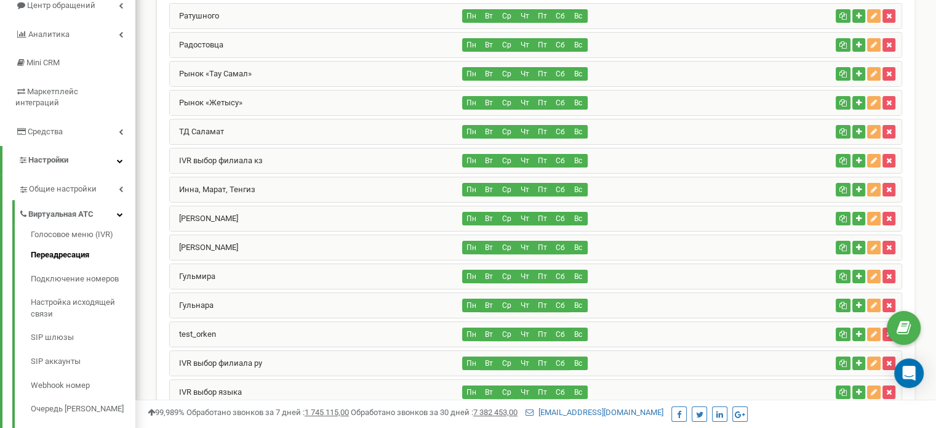
scroll to position [153, 0]
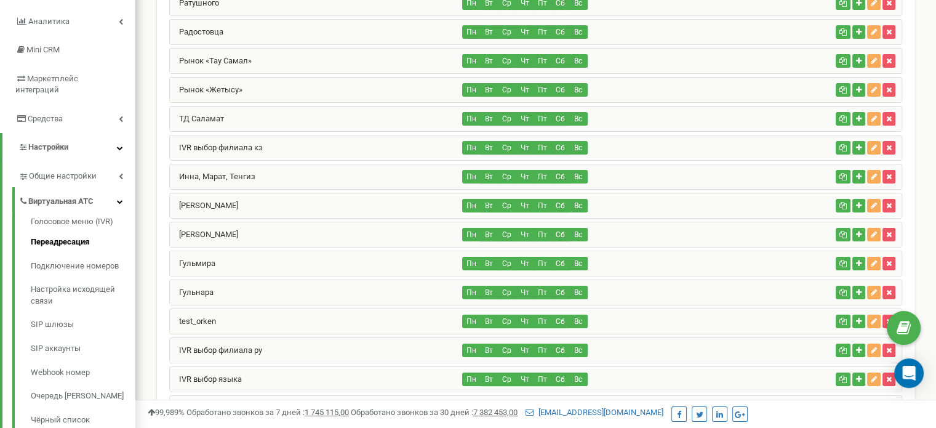
click at [253, 238] on div "[PERSON_NAME]" at bounding box center [316, 234] width 293 height 25
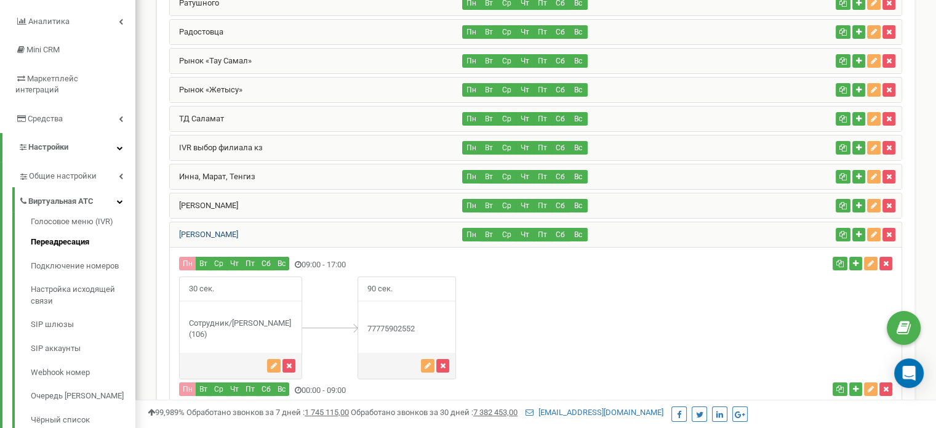
click at [215, 230] on link "[PERSON_NAME]" at bounding box center [204, 234] width 68 height 9
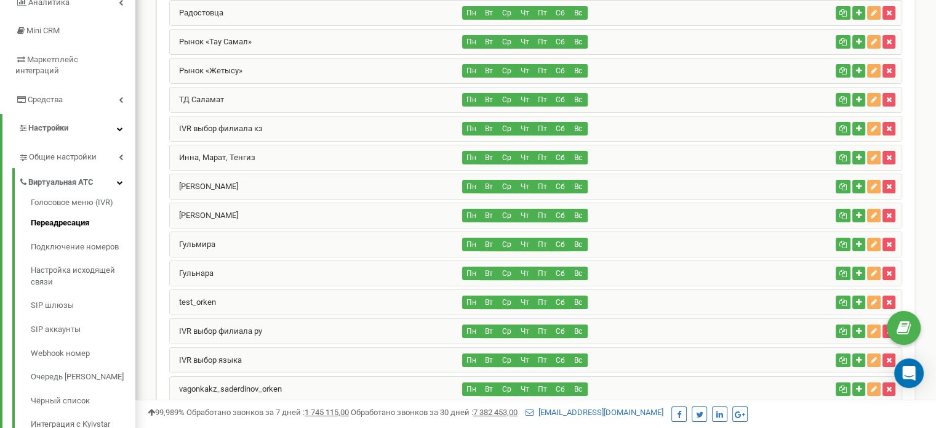
scroll to position [165, 0]
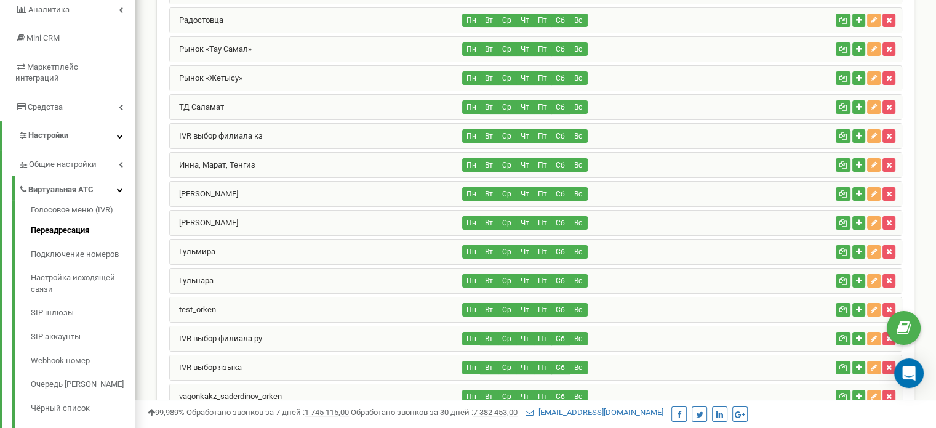
click at [219, 303] on div "test_orken" at bounding box center [316, 309] width 293 height 25
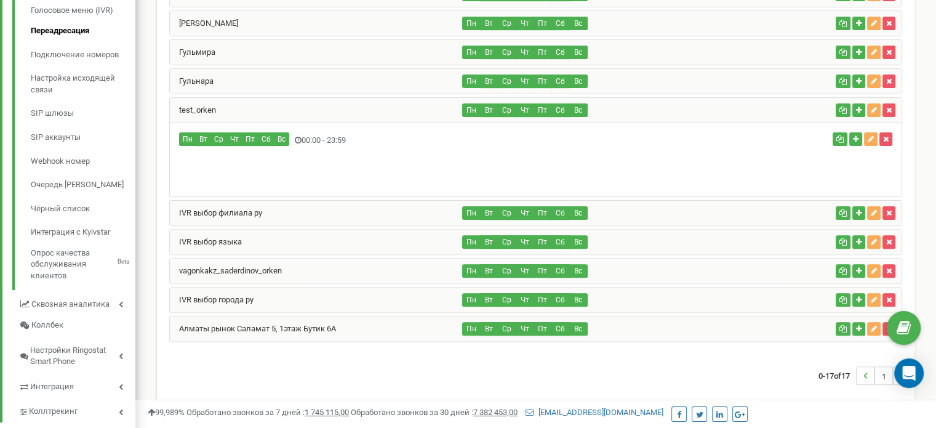
scroll to position [380, 0]
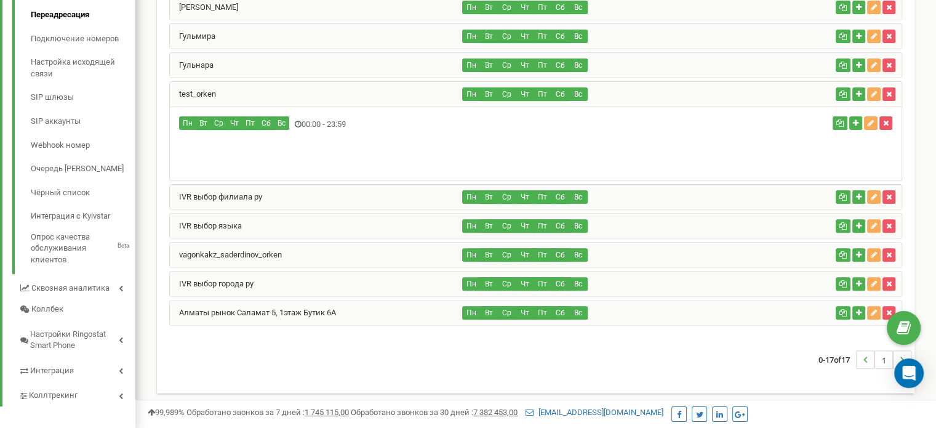
click at [390, 312] on div "Алматы рынок Саламат 5, 1этаж Бутик 6А" at bounding box center [316, 312] width 293 height 25
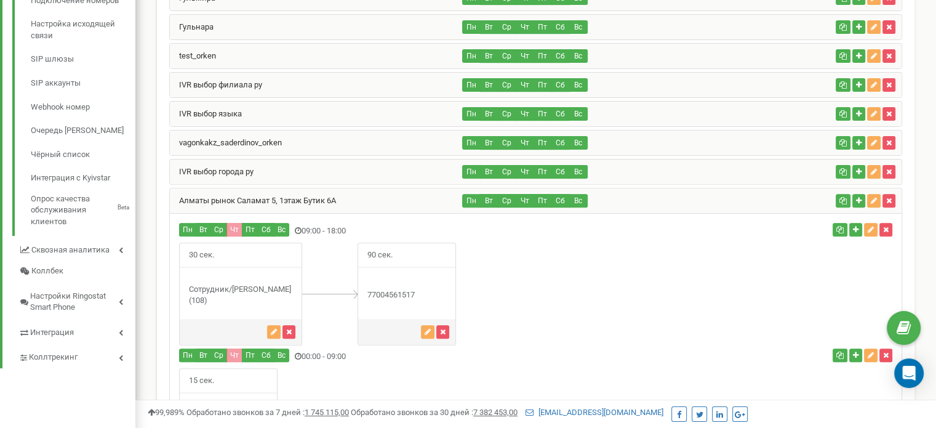
scroll to position [391, 0]
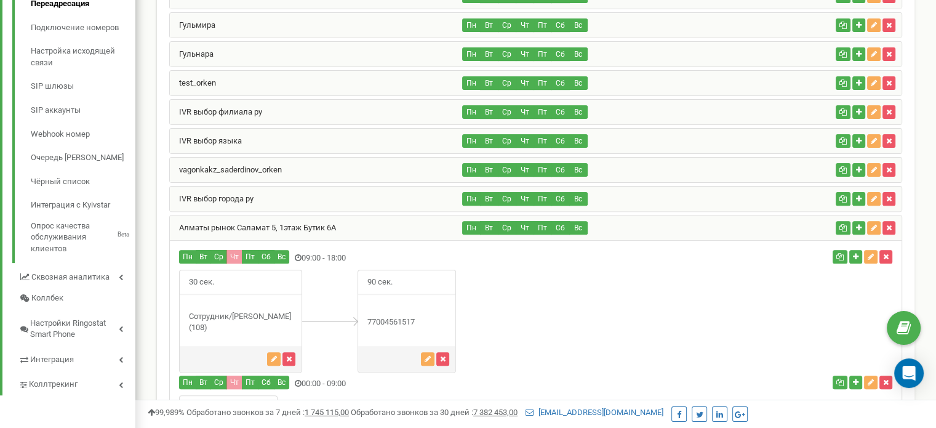
click at [384, 222] on div "Алматы рынок Саламат 5, 1этаж Бутик 6А" at bounding box center [316, 227] width 293 height 25
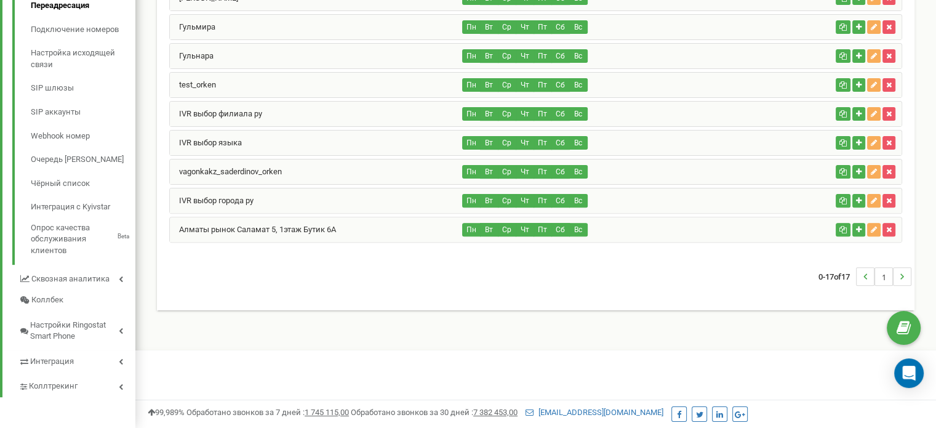
scroll to position [378, 0]
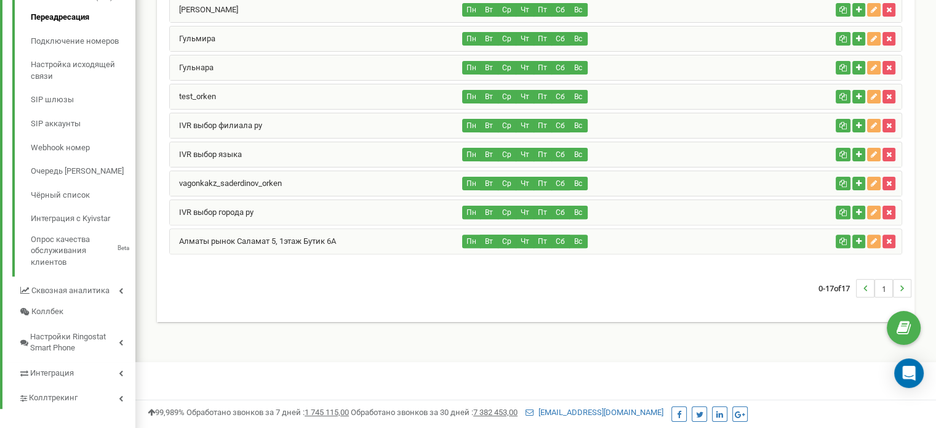
click at [233, 278] on div "0-17 of 17 1" at bounding box center [536, 288] width 752 height 43
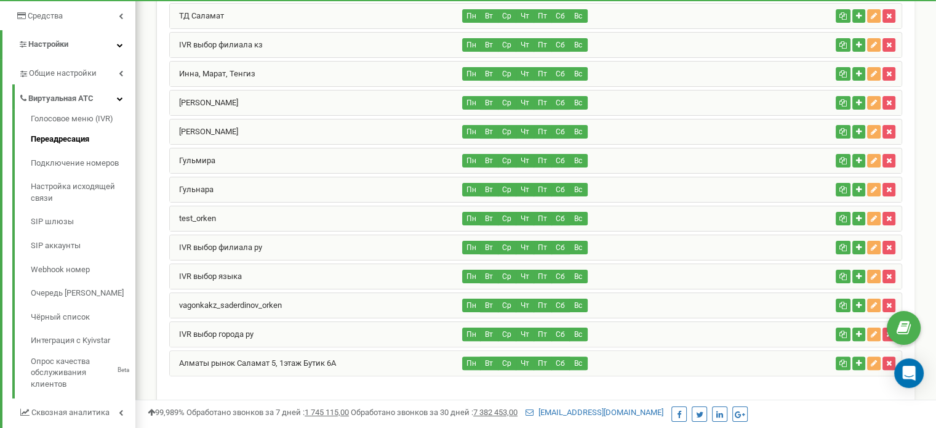
scroll to position [305, 0]
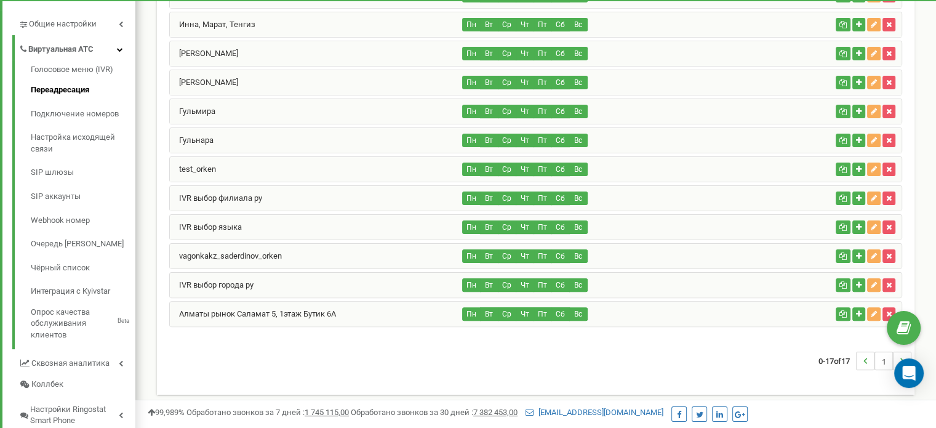
click at [225, 217] on div "IVR выбор языка" at bounding box center [316, 227] width 293 height 25
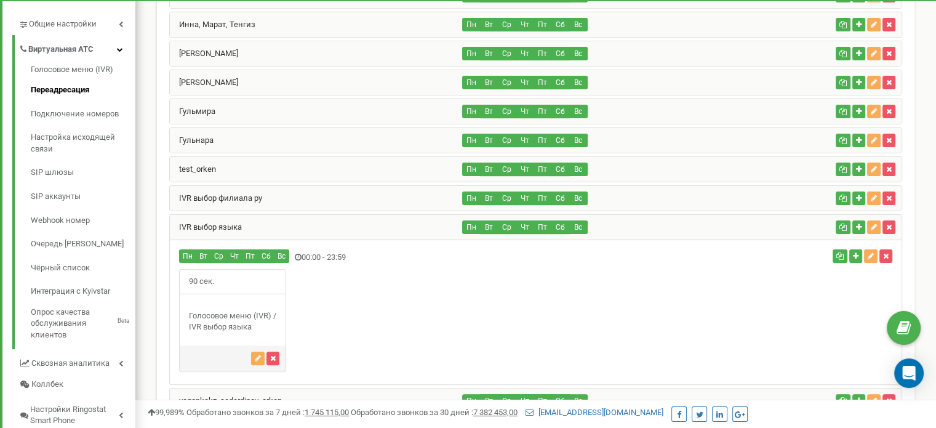
click at [225, 217] on div "IVR выбор языка" at bounding box center [316, 227] width 293 height 25
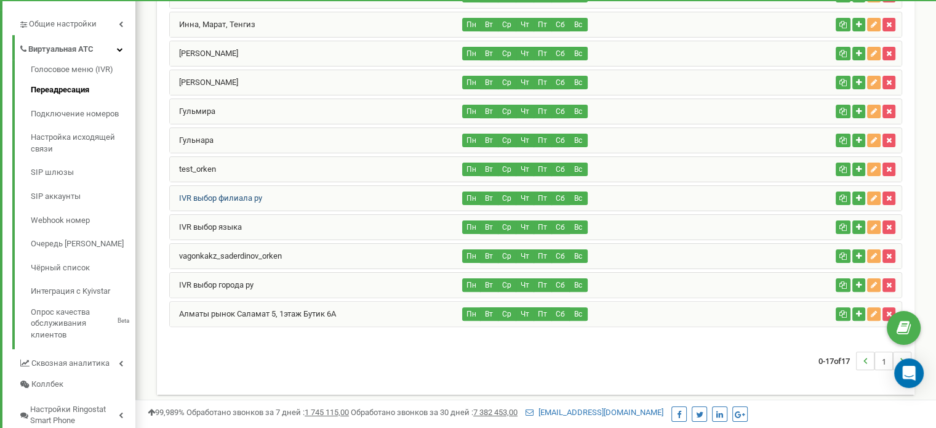
click at [255, 194] on link "IVR выбор филиала ру" at bounding box center [216, 197] width 92 height 9
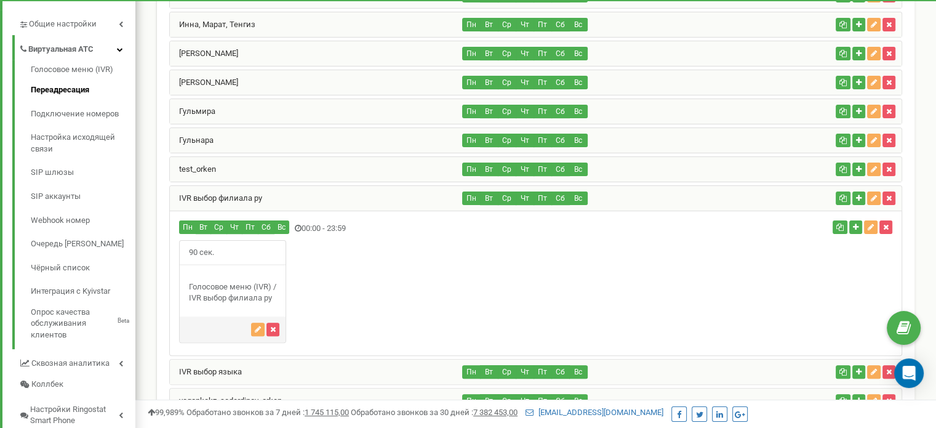
click at [287, 192] on div "IVR выбор филиала ру" at bounding box center [316, 198] width 293 height 25
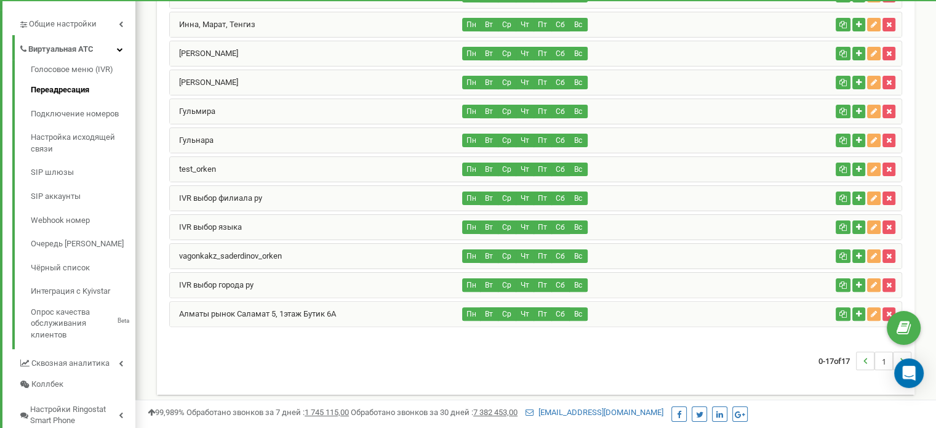
click at [309, 361] on div "0-17 of 17 1" at bounding box center [536, 360] width 752 height 43
click at [288, 251] on div "vagonkakz_saderdinov_orken" at bounding box center [316, 256] width 293 height 25
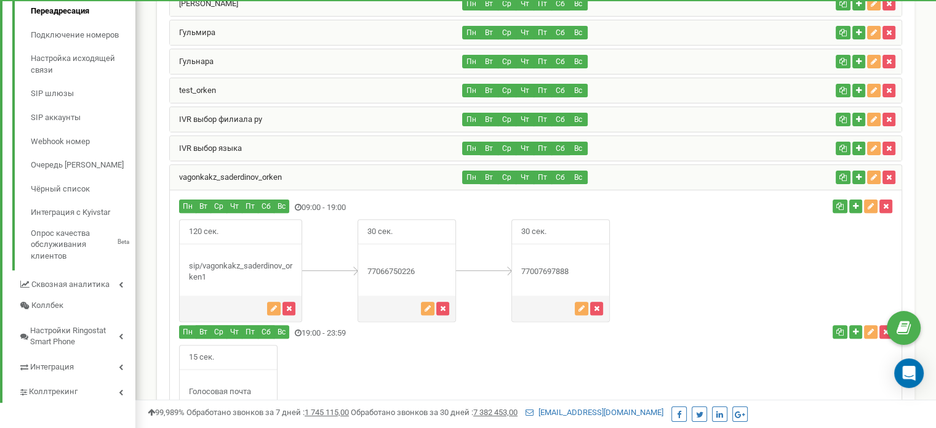
scroll to position [383, 0]
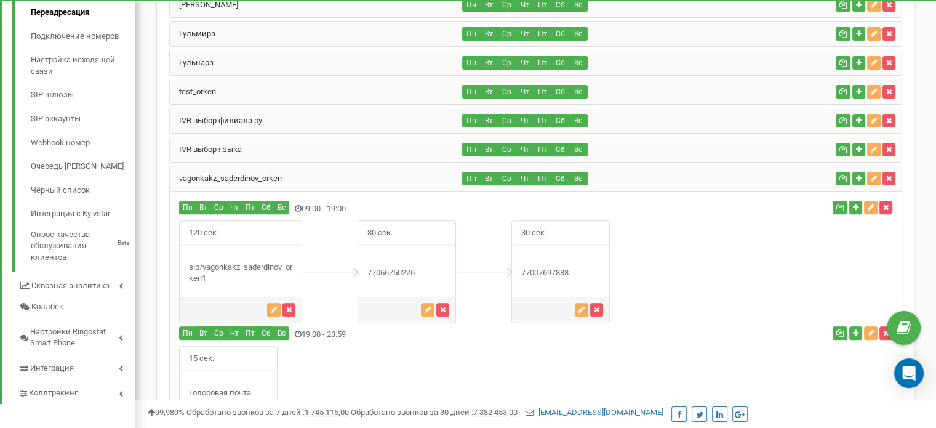
click at [341, 174] on div "vagonkakz_saderdinov_orken" at bounding box center [316, 178] width 293 height 25
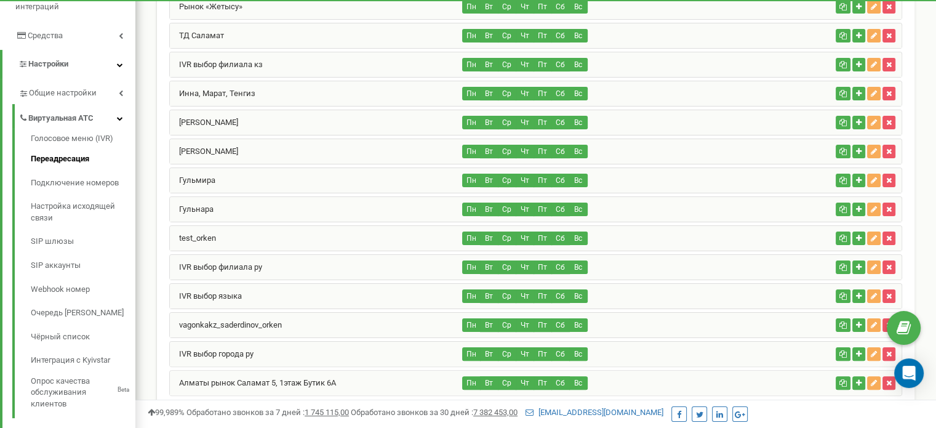
scroll to position [236, 0]
click at [160, 312] on div "Ратушного Пн Вт Ср Чт Пт Сб Вс" at bounding box center [536, 157] width 752 height 501
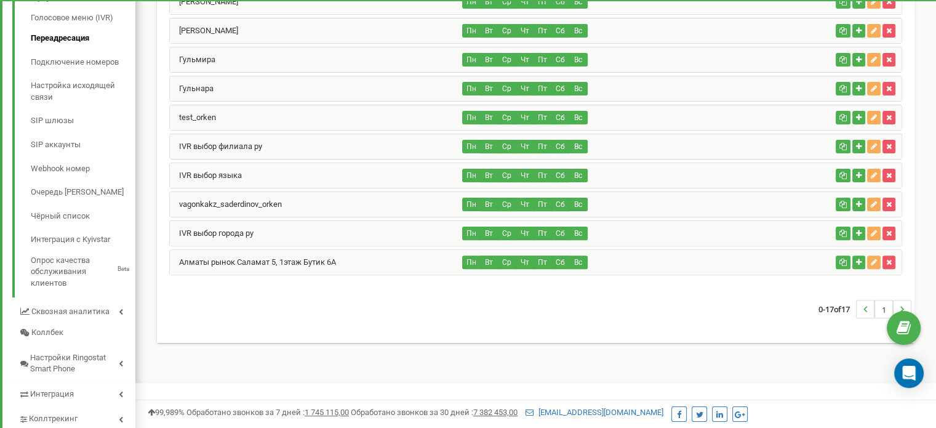
scroll to position [357, 0]
click at [214, 311] on div "0-17 of 17 1" at bounding box center [536, 308] width 752 height 43
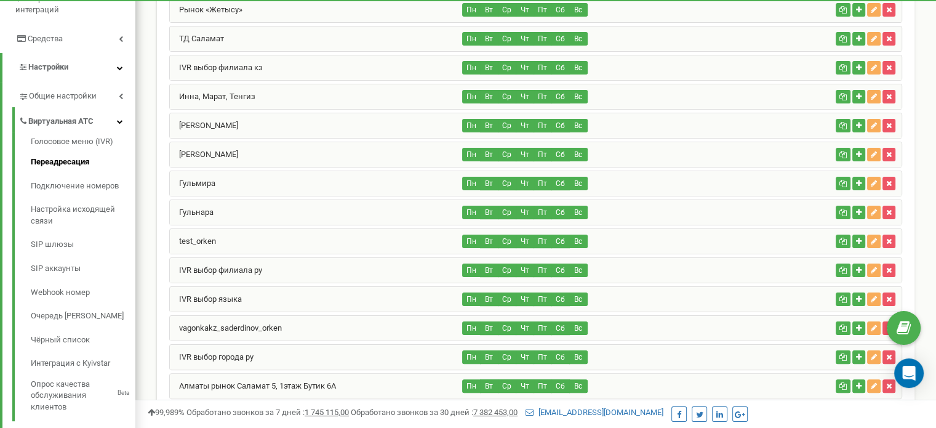
scroll to position [236, 0]
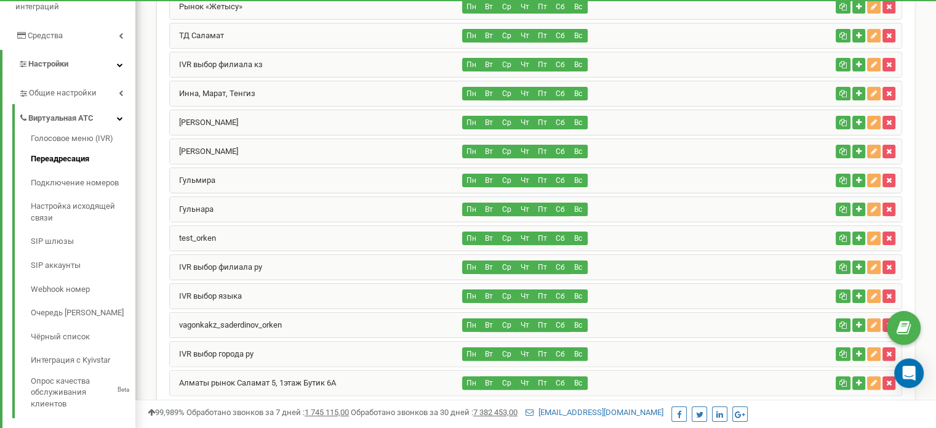
click at [220, 177] on div "Гульмира" at bounding box center [316, 180] width 293 height 25
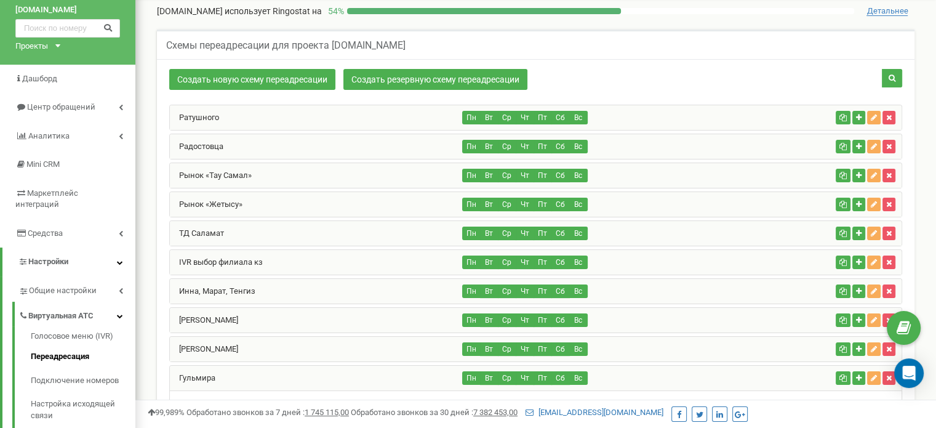
scroll to position [57, 0]
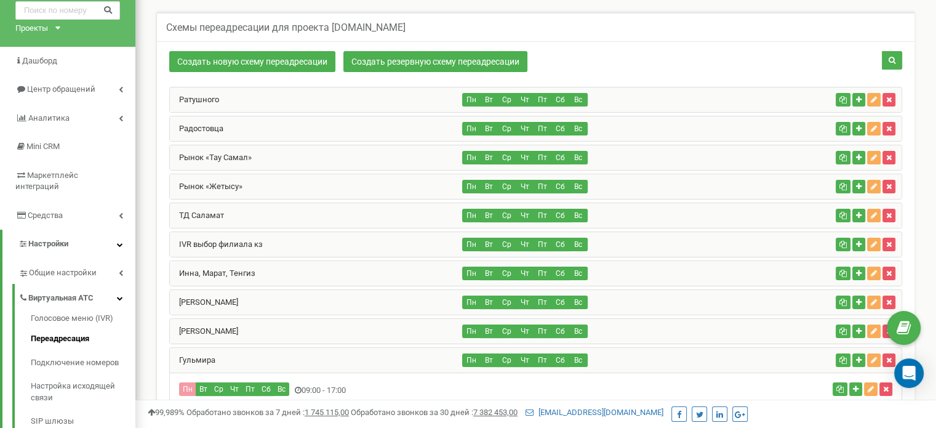
click at [347, 190] on div "Рынок «Жетысу»" at bounding box center [316, 186] width 293 height 25
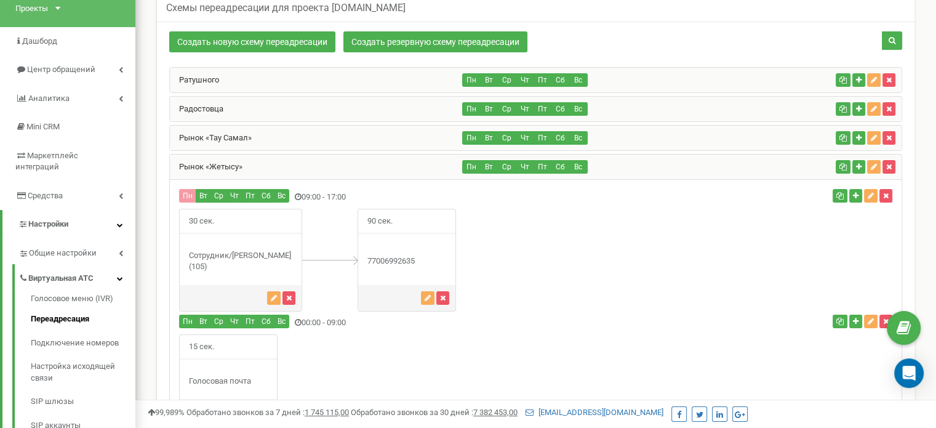
scroll to position [78, 0]
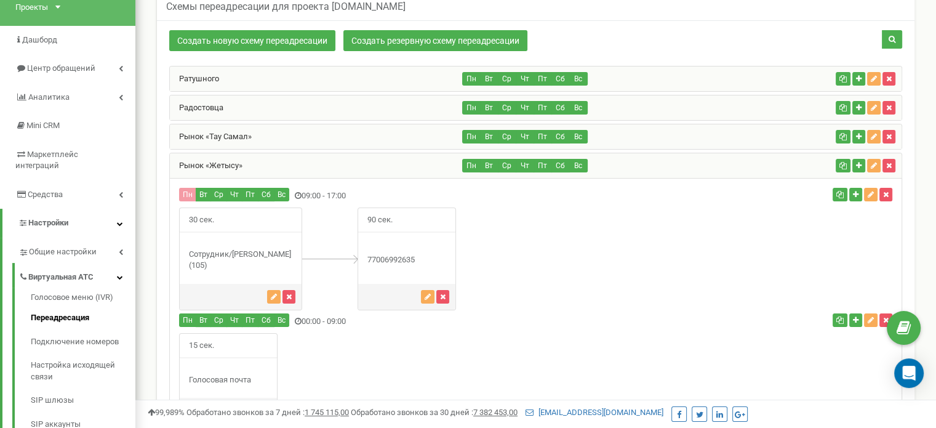
click at [361, 140] on div "Рынок «Тау Самал»" at bounding box center [316, 136] width 293 height 25
